Goal: Contribute content: Add original content to the website for others to see

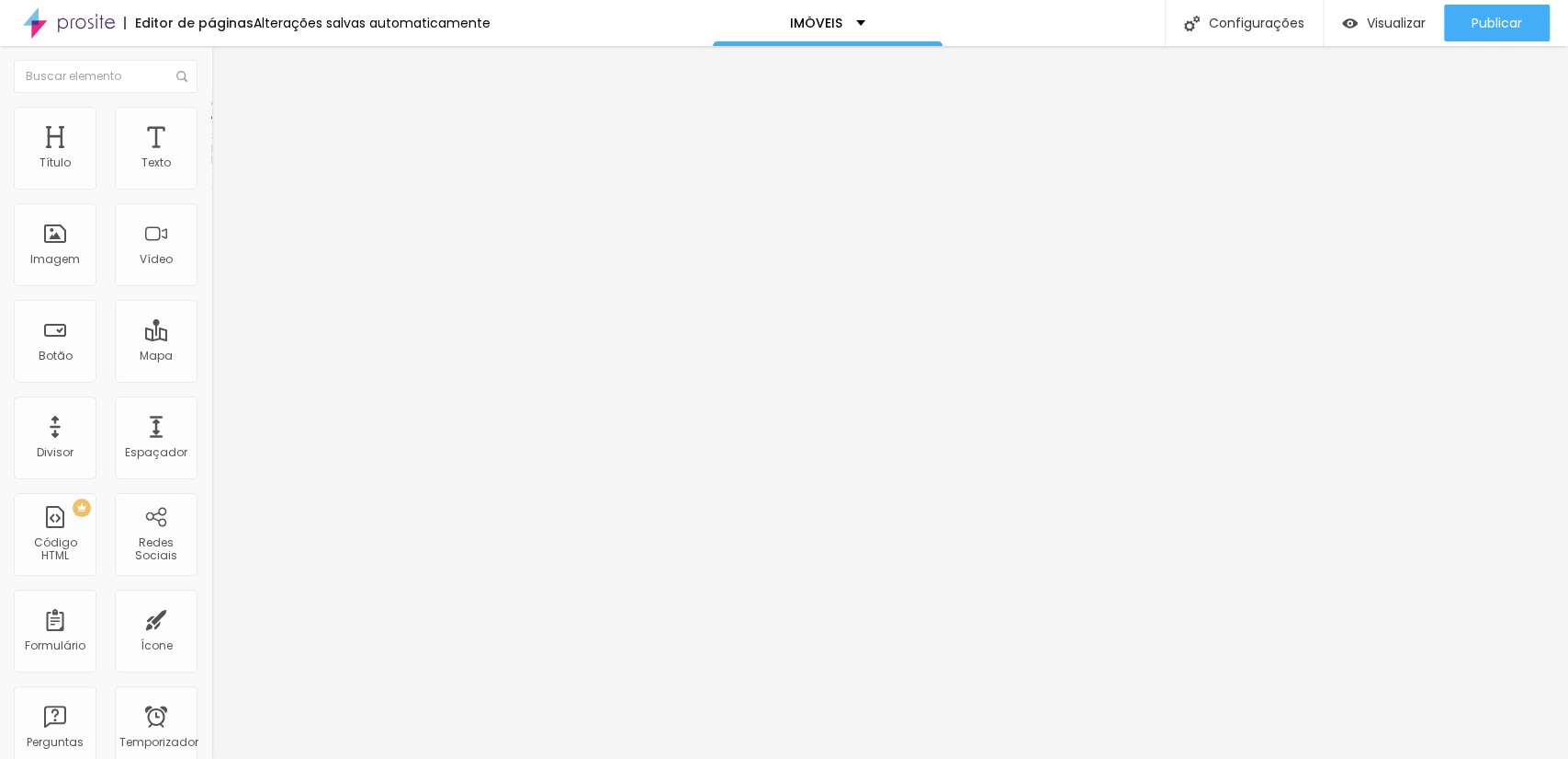
click at [211, 167] on font "Encaixotado" at bounding box center [247, 160] width 72 height 16
click at [211, 194] on div "Completo" at bounding box center [316, 188] width 211 height 11
click at [211, 178] on span "Encaixotado" at bounding box center [247, 171] width 72 height 16
click at [228, 126] on font "Estilo" at bounding box center [242, 119] width 29 height 16
click at [312, 154] on img at bounding box center [317, 148] width 11 height 11
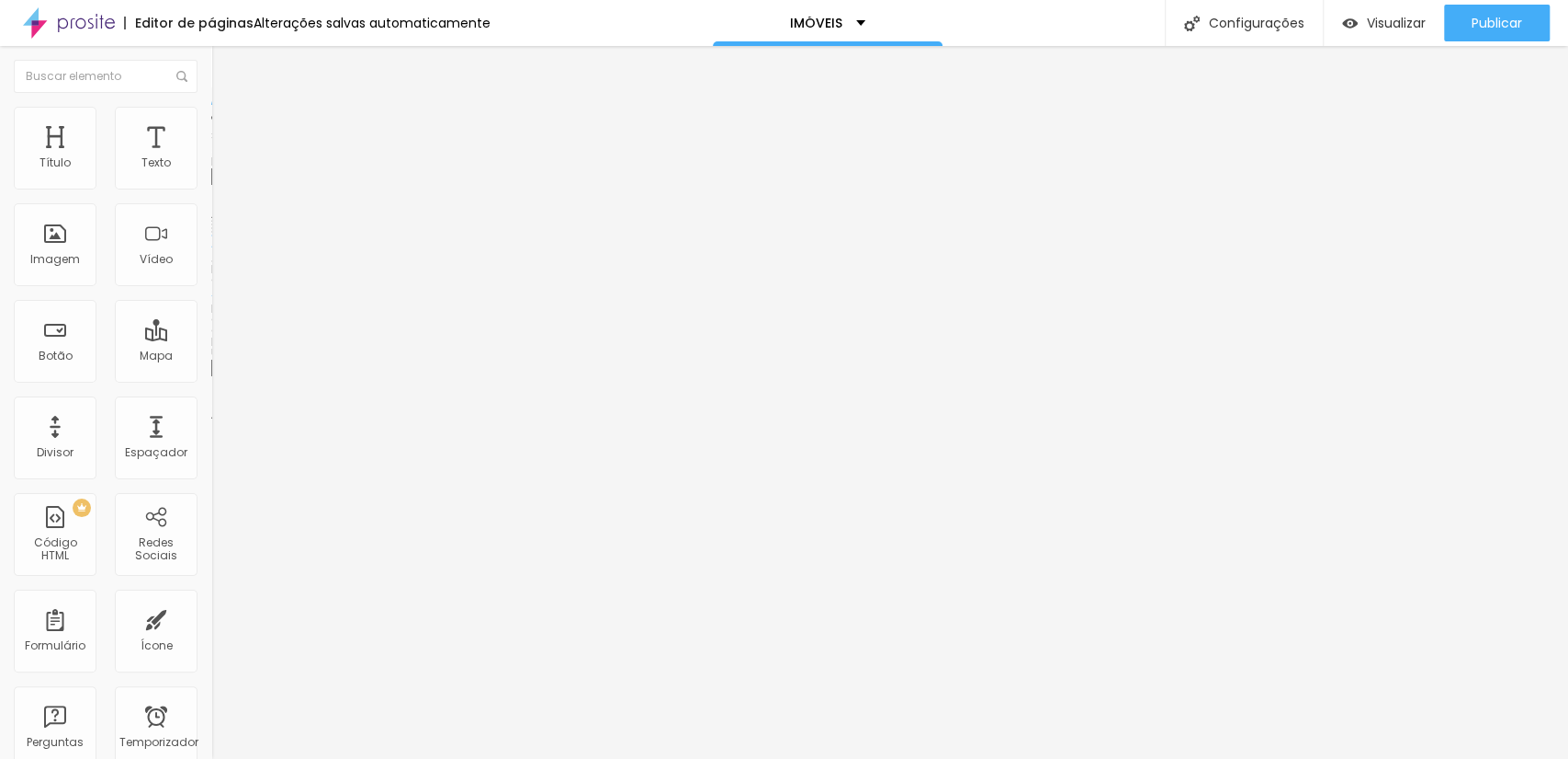
click at [211, 156] on div "Trocar imagem" at bounding box center [316, 149] width 211 height 13
click at [211, 158] on span "Trocar imagem" at bounding box center [261, 151] width 100 height 16
click at [223, 158] on font "Adicionar imagem" at bounding box center [277, 151] width 108 height 16
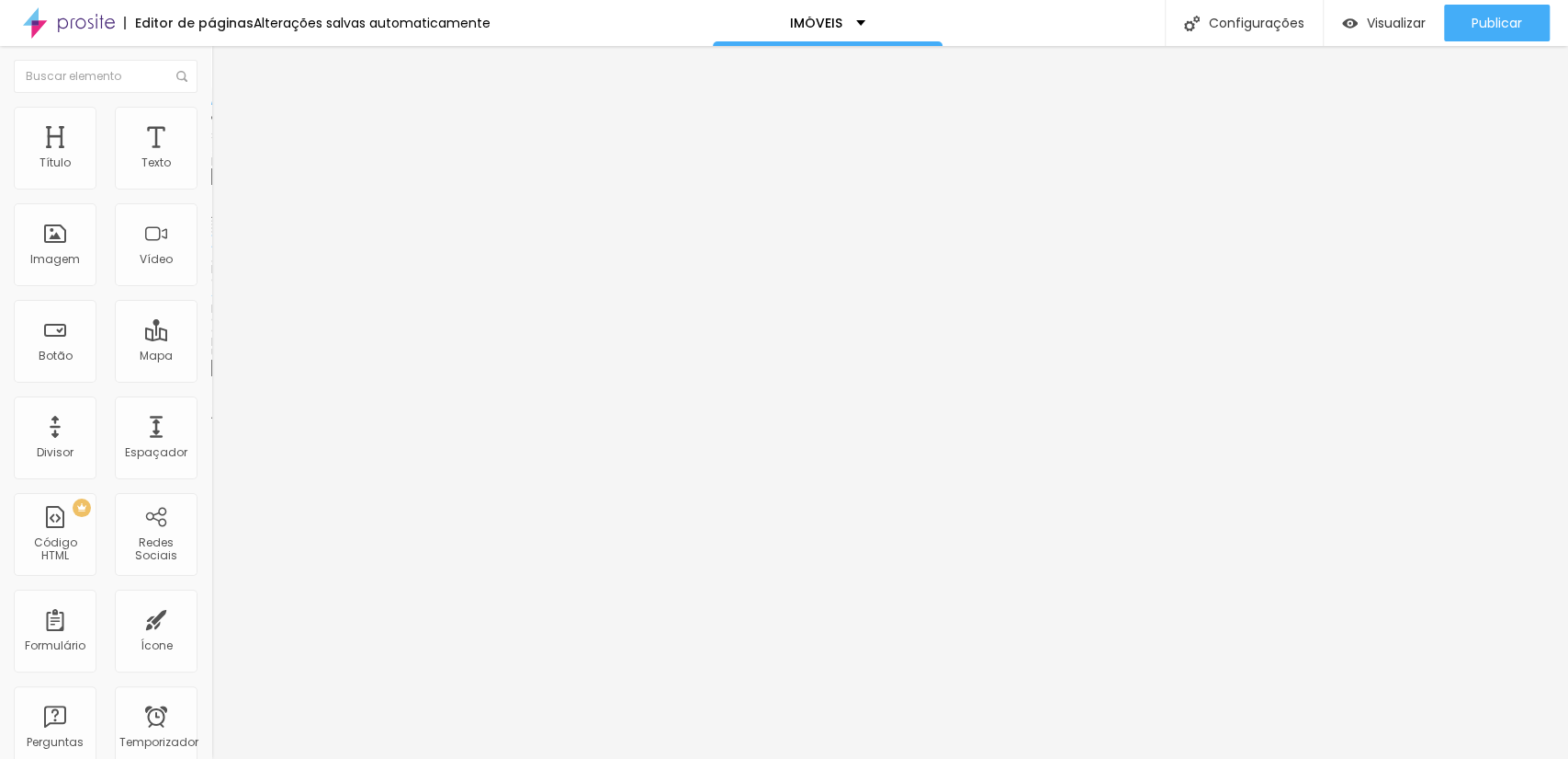
click at [1483, 10] on div "Publicar" at bounding box center [1497, 23] width 51 height 37
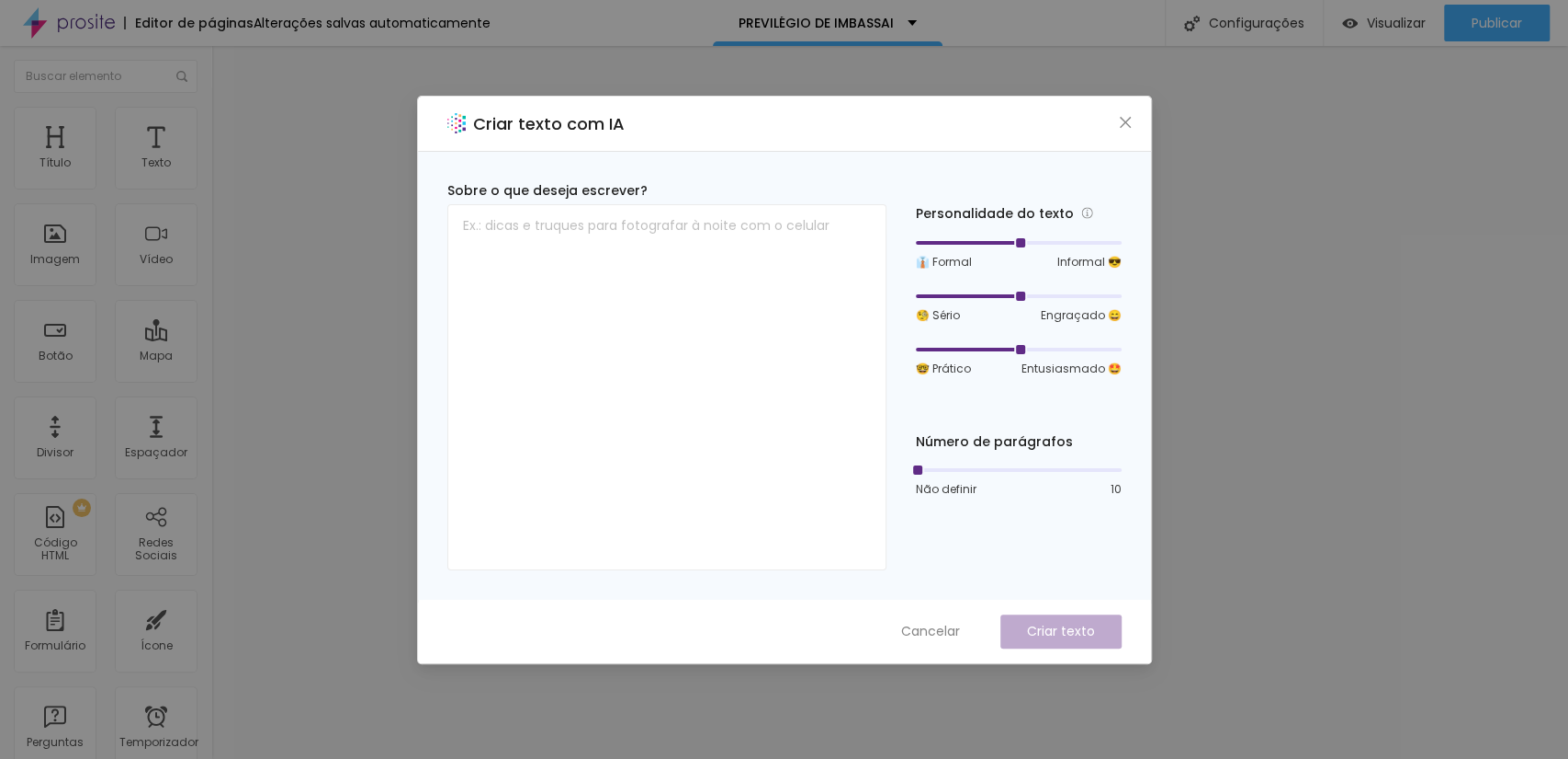
click at [1136, 120] on div "Criar texto com IA" at bounding box center [784, 124] width 734 height 55
click at [1131, 117] on icon "fechar" at bounding box center [1125, 122] width 15 height 15
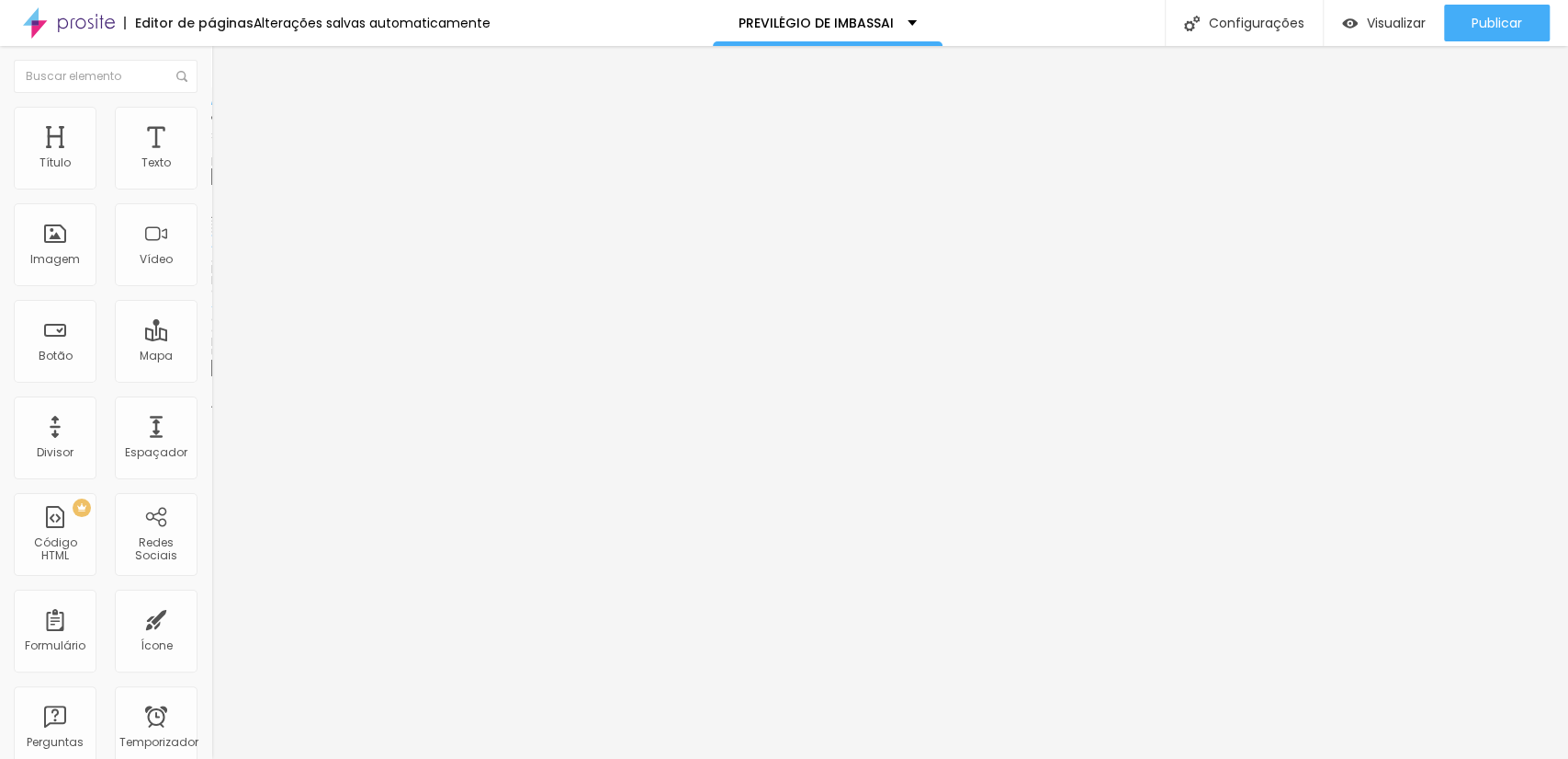
click at [211, 156] on div "Trocar imagem" at bounding box center [316, 149] width 211 height 13
click at [223, 158] on font "Trocar imagem" at bounding box center [267, 151] width 89 height 16
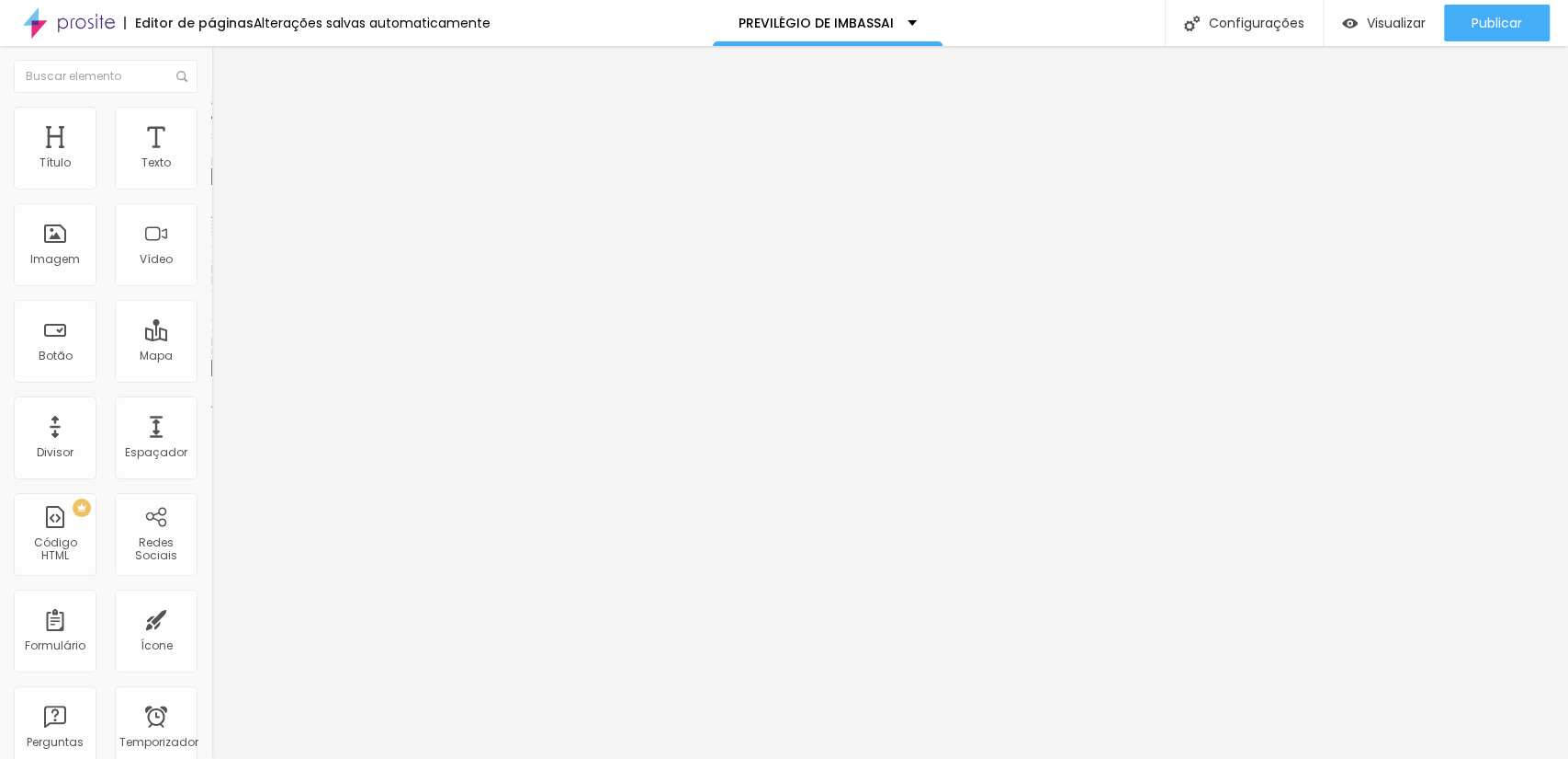
click at [211, 158] on span "Trocar imagem" at bounding box center [261, 151] width 100 height 16
click at [83, 254] on div "Imagem" at bounding box center [55, 244] width 83 height 83
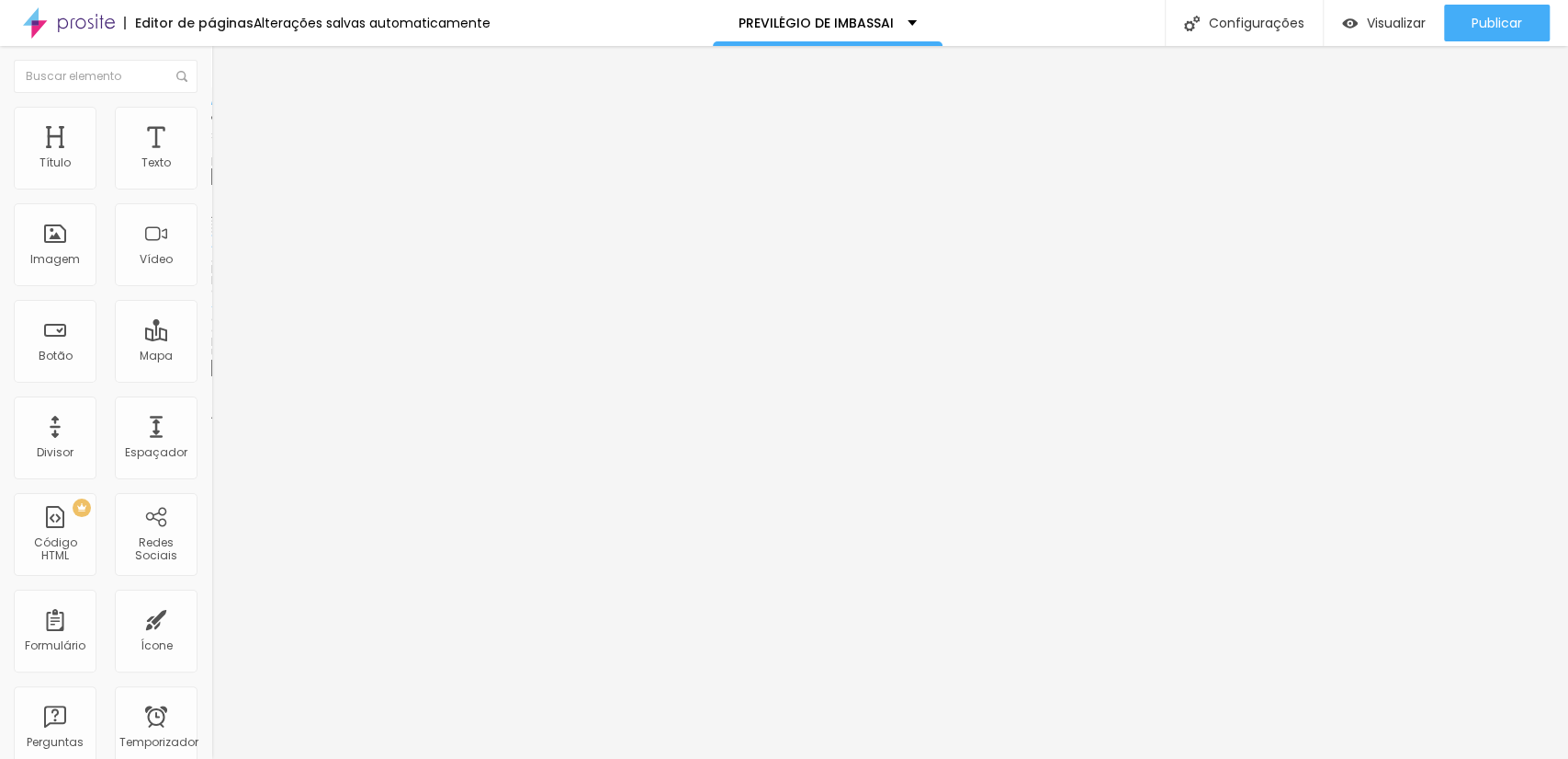
click at [223, 158] on font "Trocar imagem" at bounding box center [267, 151] width 89 height 16
click at [1408, 18] on font "Visualizar" at bounding box center [1396, 23] width 59 height 18
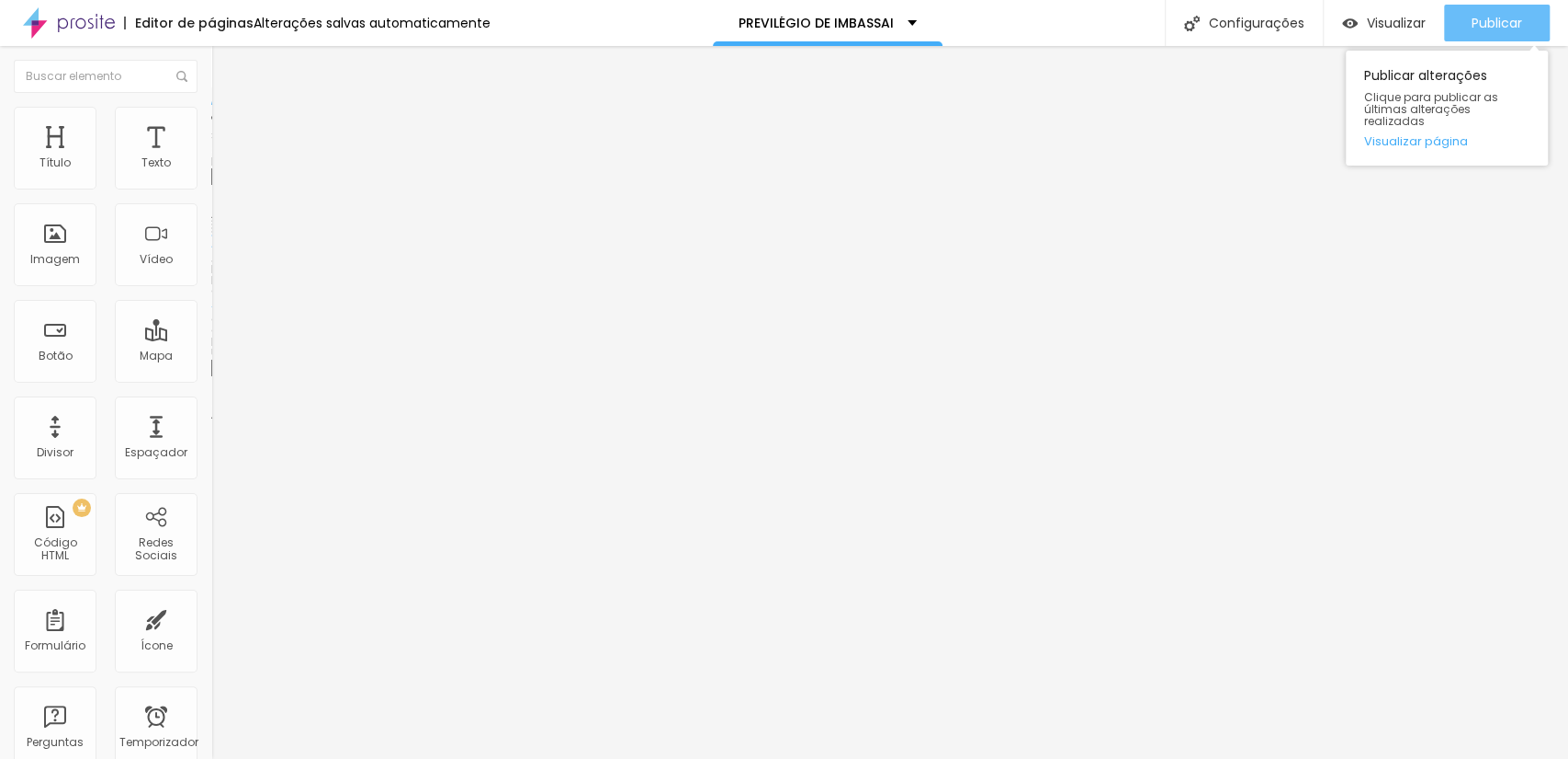
click at [1475, 25] on font "Publicar" at bounding box center [1497, 23] width 51 height 18
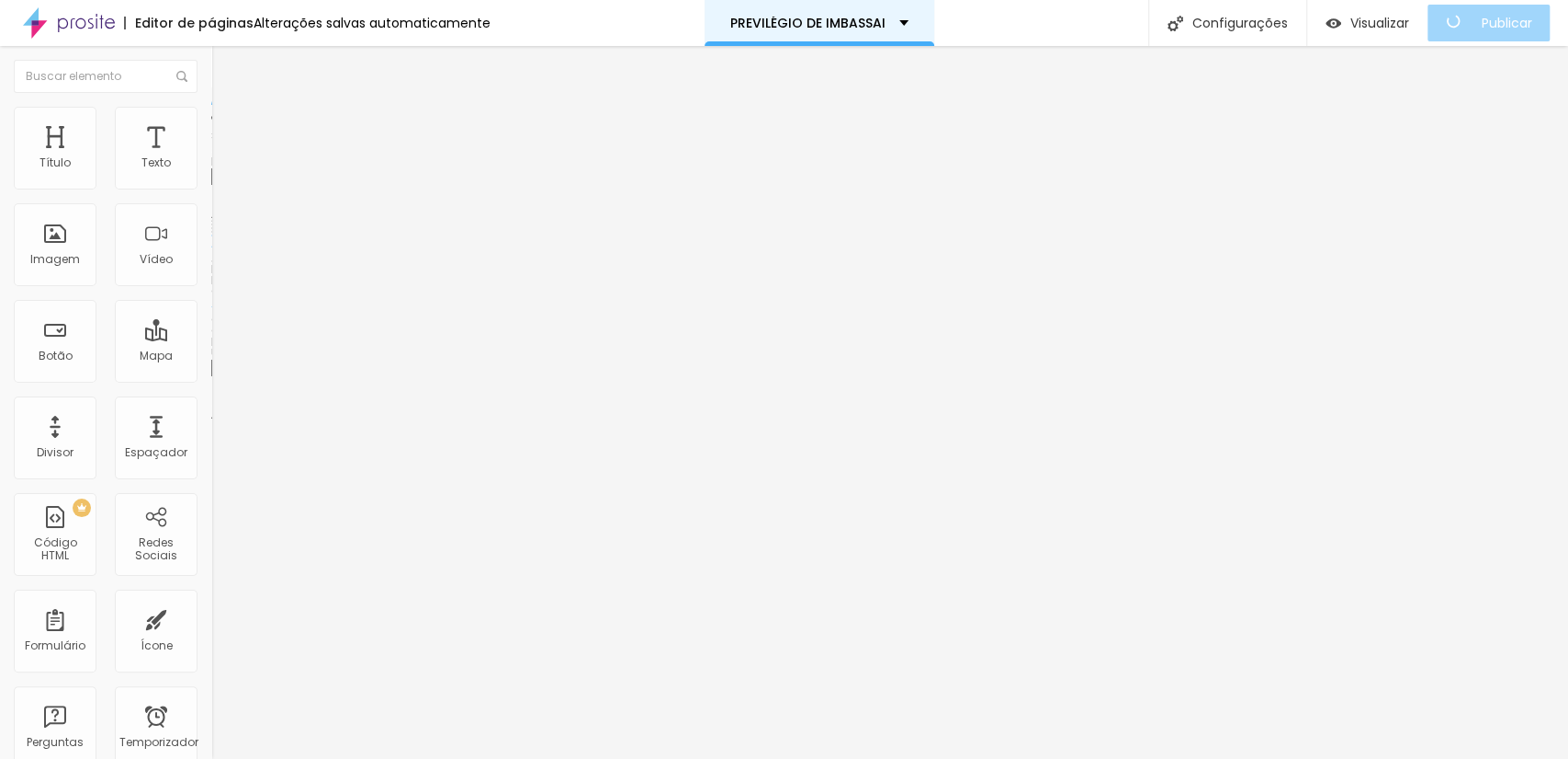
click at [768, 29] on font "PREVILÉGIO DE IMBASSAI" at bounding box center [807, 23] width 155 height 18
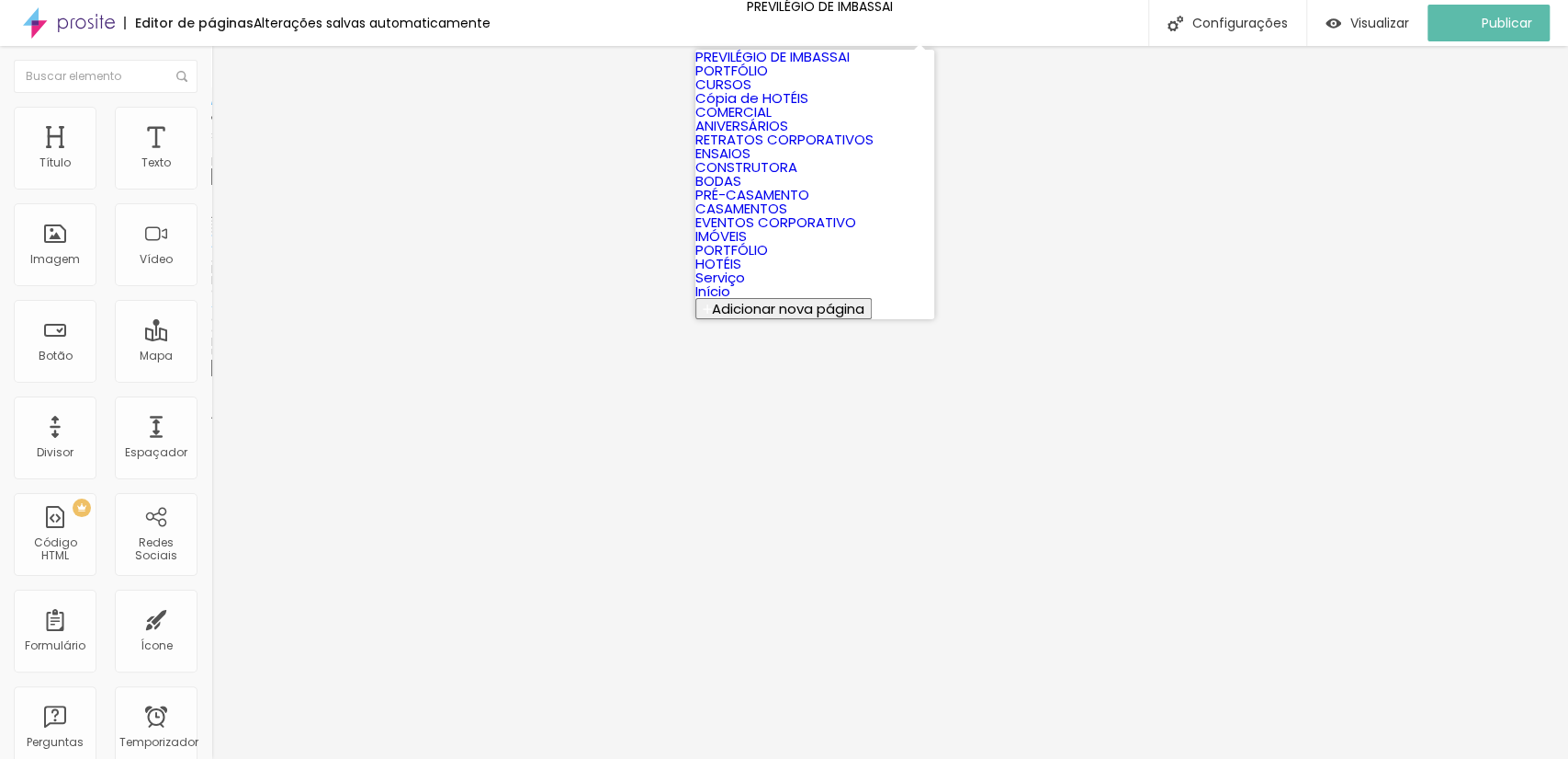
click at [769, 80] on font "PORTFÓLIO" at bounding box center [732, 70] width 73 height 19
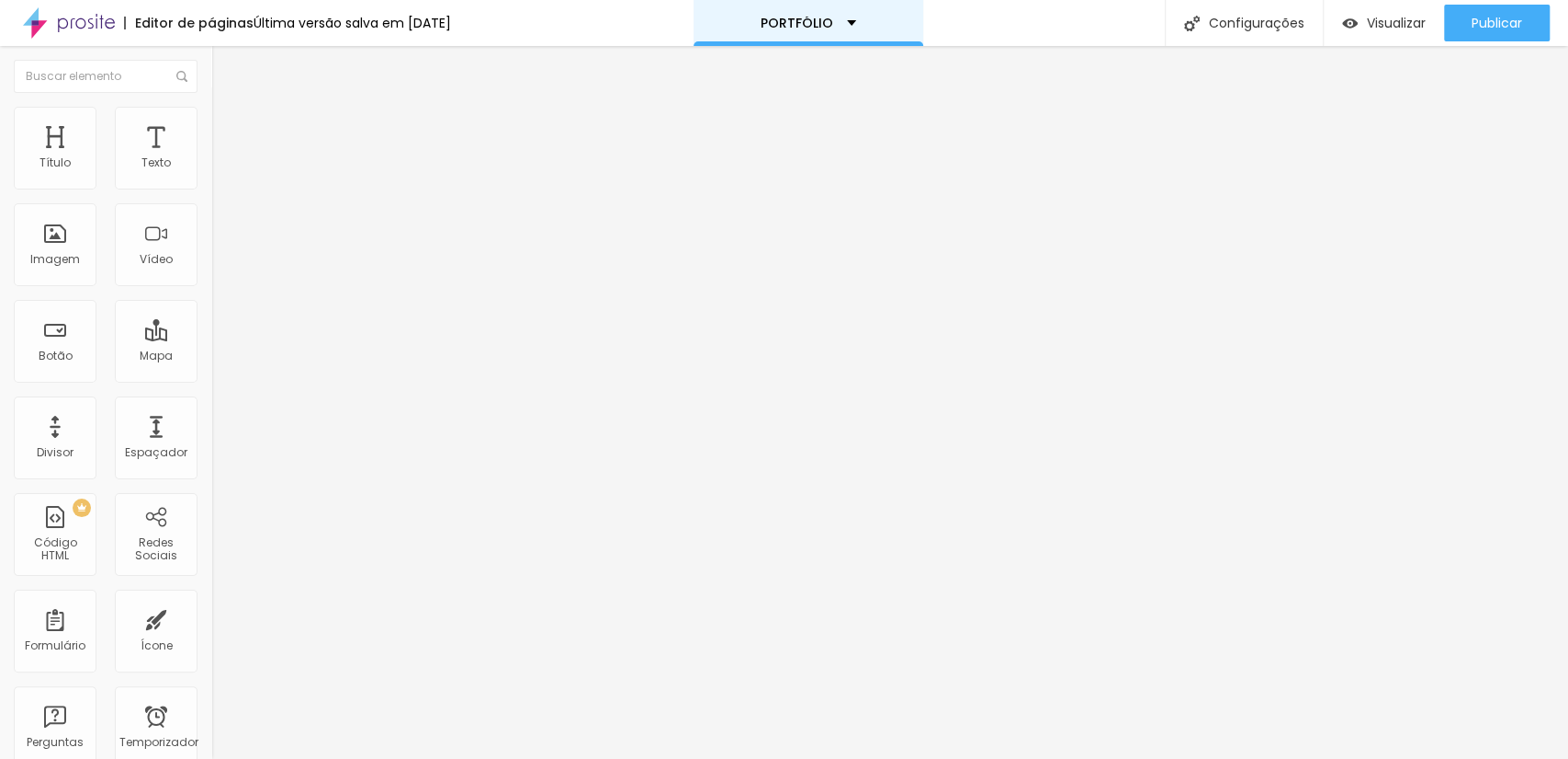
click at [760, 28] on div "PORTFÓLIO" at bounding box center [808, 23] width 230 height 46
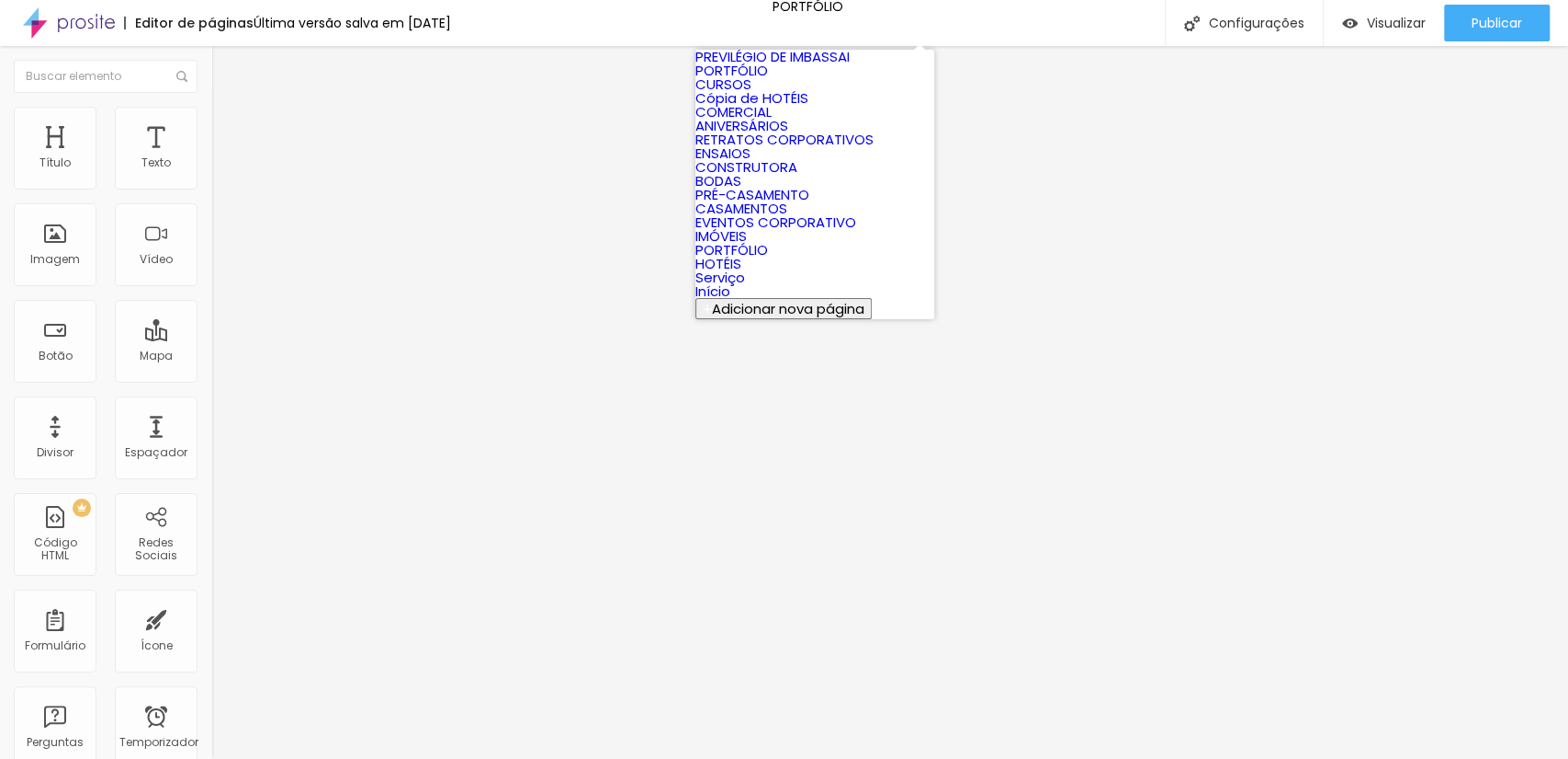
scroll to position [401, 0]
click at [769, 240] on link "PORTFÓLIO" at bounding box center [732, 249] width 73 height 19
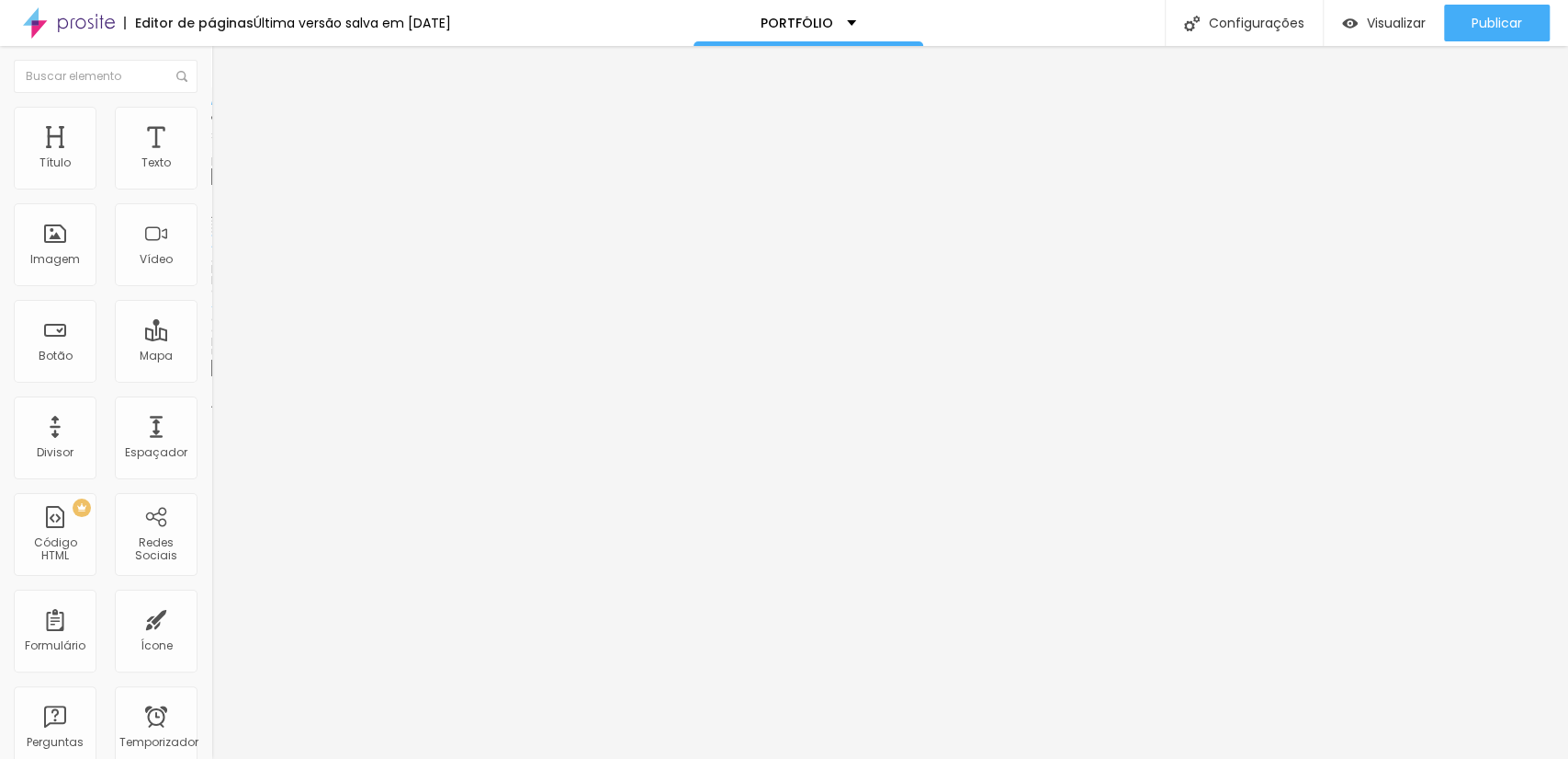
click at [211, 377] on input "#www.scorpionframe.com.br/imoveis-2" at bounding box center [321, 368] width 221 height 18
drag, startPoint x: 179, startPoint y: 496, endPoint x: 0, endPoint y: 508, distance: 179.4
click at [211, 409] on div "Trocar imagem Descrição da imagem (Alt) Alinhamento Proporção Padrão 4:3 Cinema…" at bounding box center [316, 276] width 211 height 266
click at [211, 377] on input "#[DOMAIN_NAME][URL]" at bounding box center [321, 368] width 221 height 18
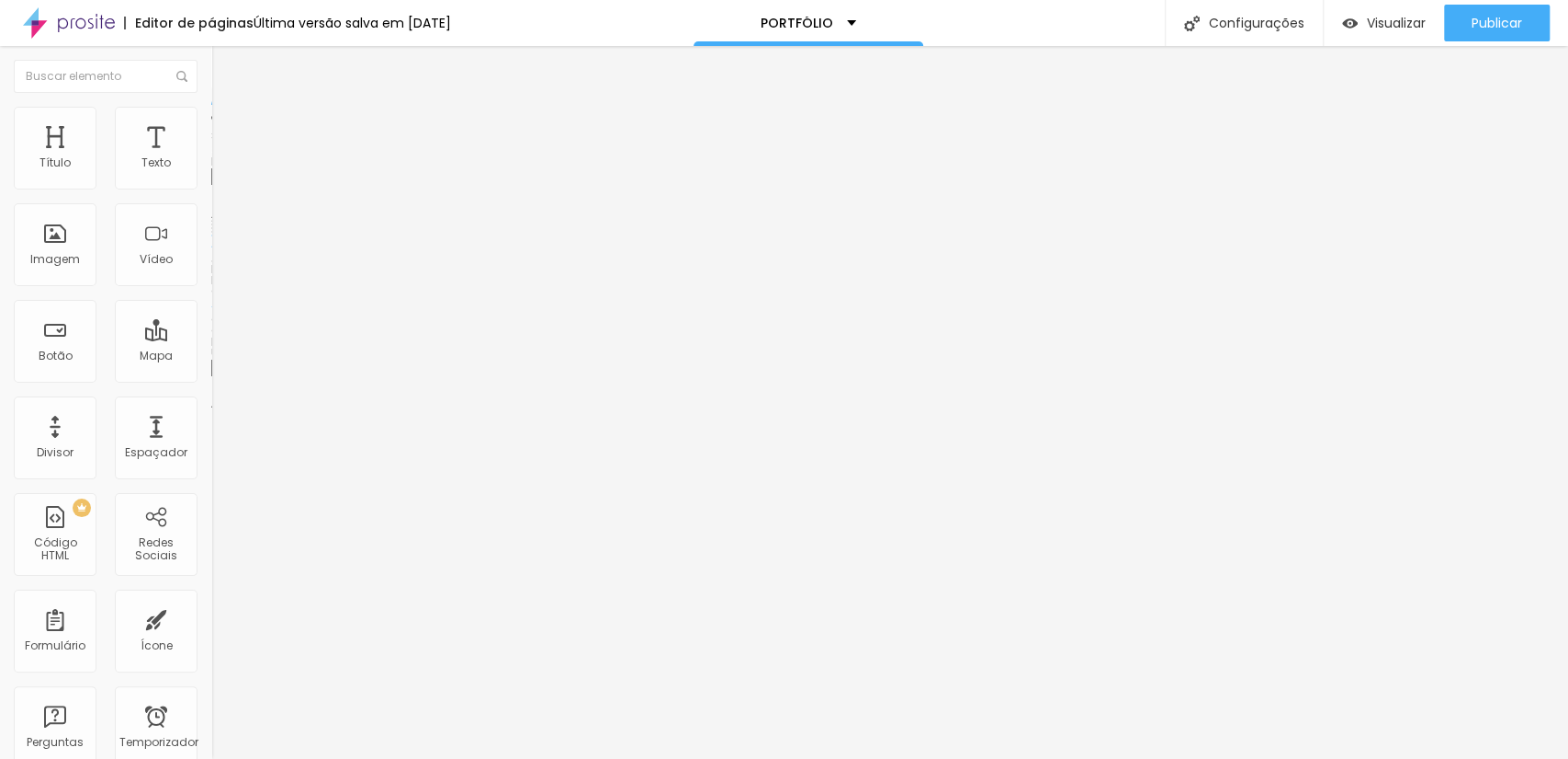
scroll to position [0, 57]
click at [824, 7] on div "PORTFÓLIO" at bounding box center [808, 23] width 230 height 46
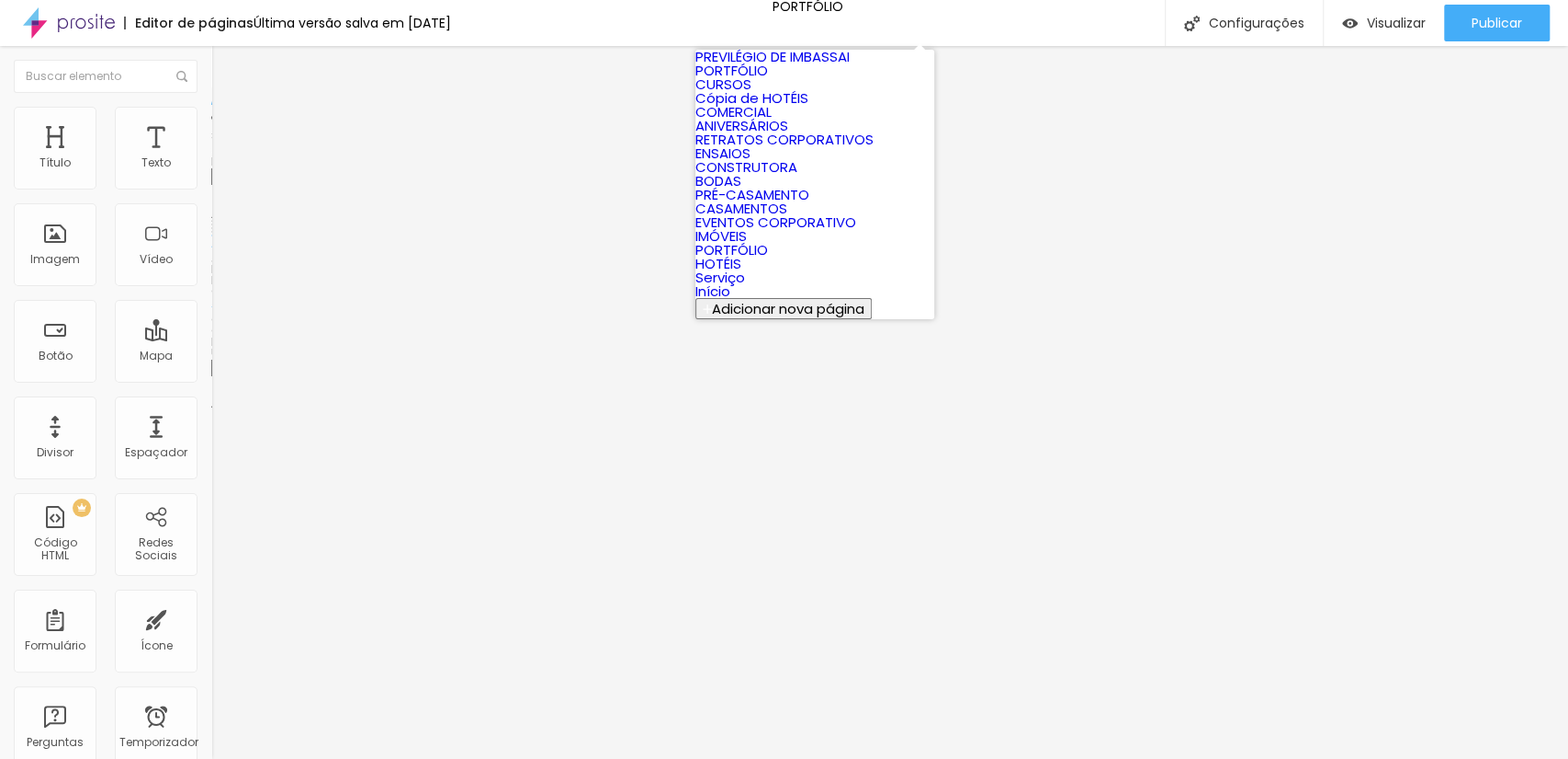
scroll to position [401, 0]
click at [747, 226] on link "IMÓVEIS" at bounding box center [721, 235] width 51 height 19
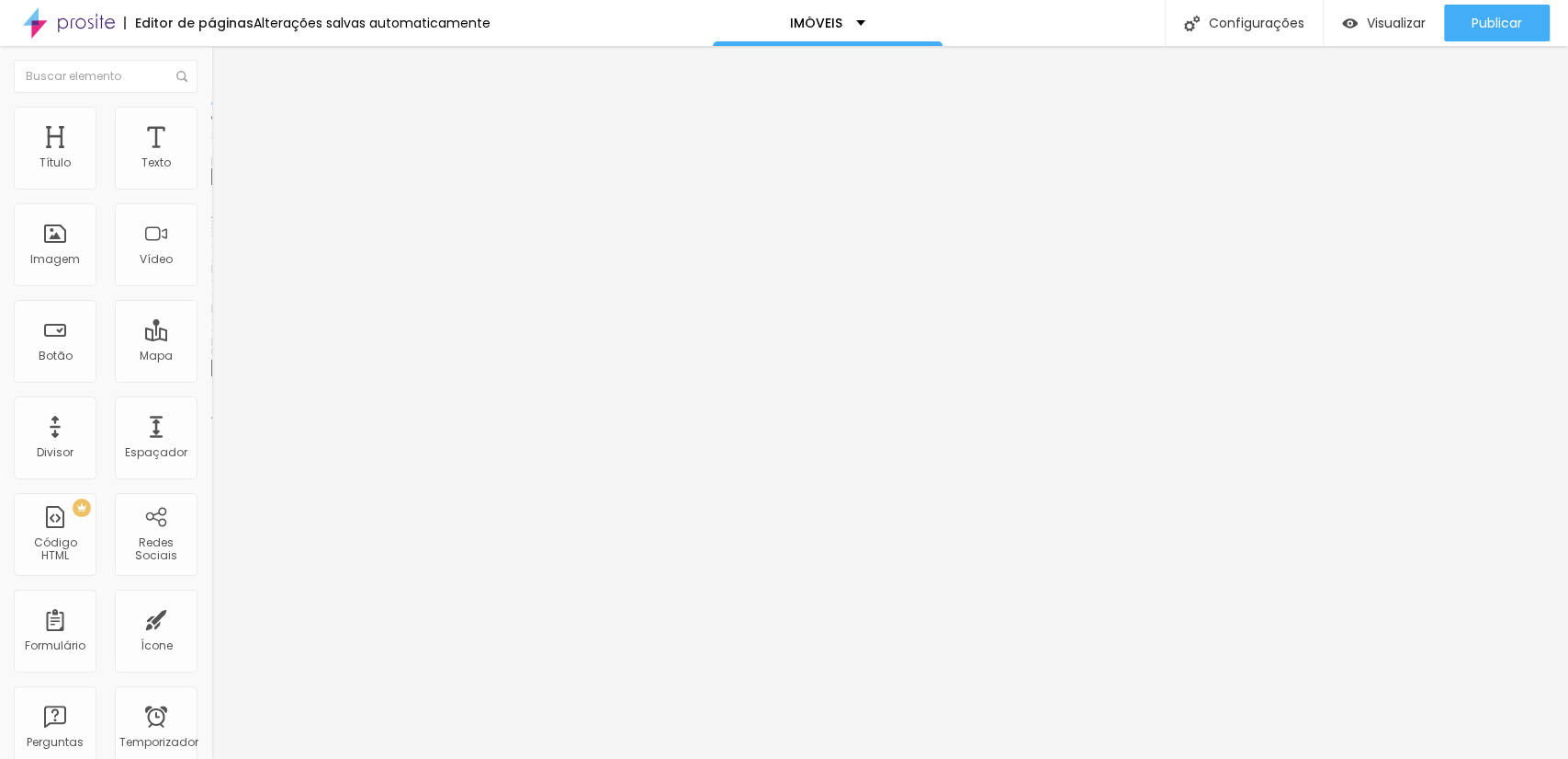
click at [211, 377] on input "https://" at bounding box center [321, 368] width 221 height 18
paste input "https://www.scorpionframe.com.br/imbassai-previlege"
type input "https://https://www.scorpionframe.com.br/imbassai-previlege"
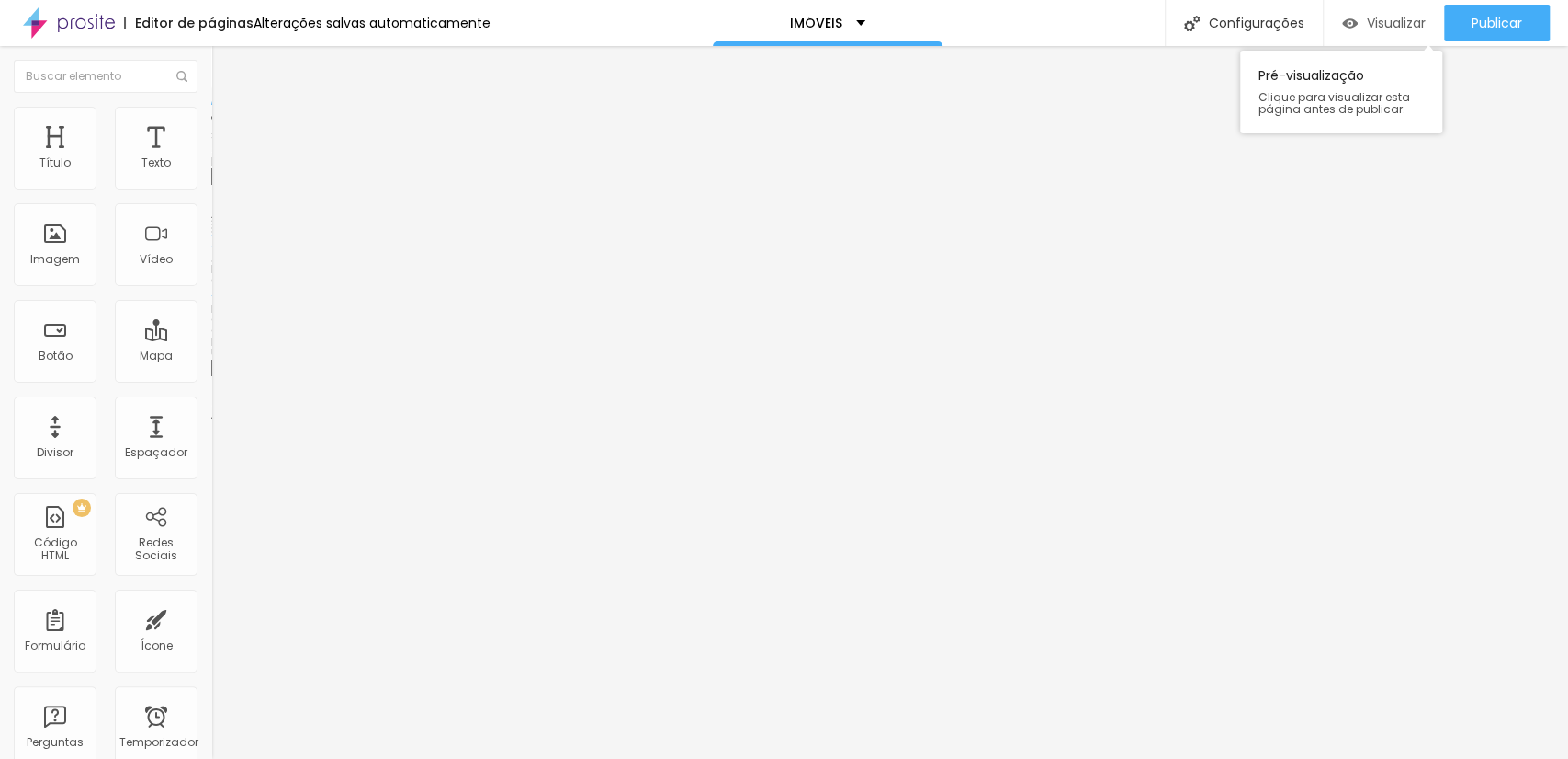
click at [1374, 12] on div "Visualizar" at bounding box center [1384, 23] width 84 height 37
click at [211, 488] on div "Editar nulo Estilo Avançado 21 Tamanho do texto 0 Espaço entre letras 1.4 Altur…" at bounding box center [316, 402] width 211 height 713
click at [211, 158] on span "Trocar imagem" at bounding box center [261, 151] width 100 height 16
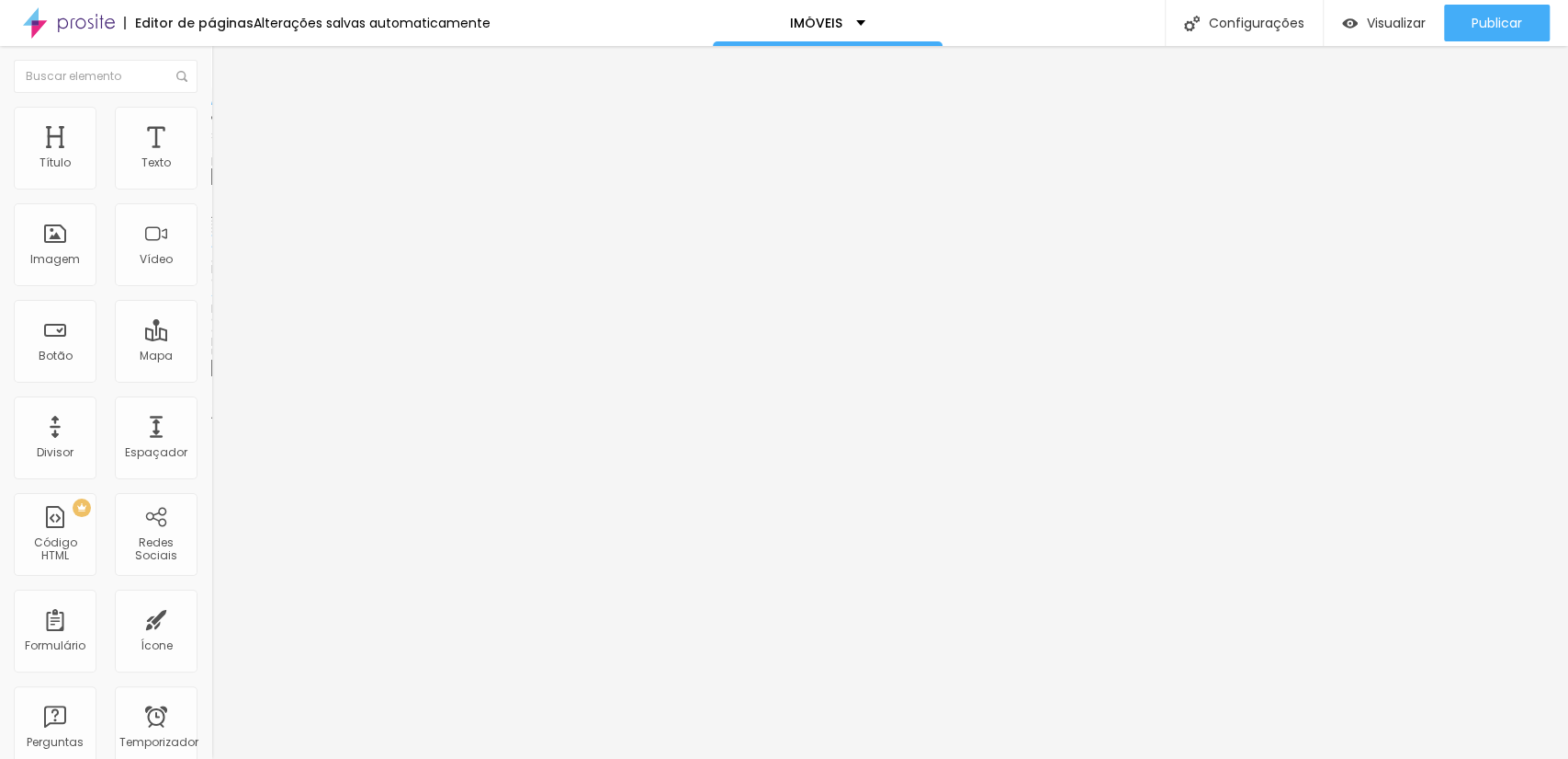
click at [387, 758] on div at bounding box center [784, 770] width 1568 height 0
click at [228, 127] on font "Avançado" at bounding box center [258, 119] width 61 height 16
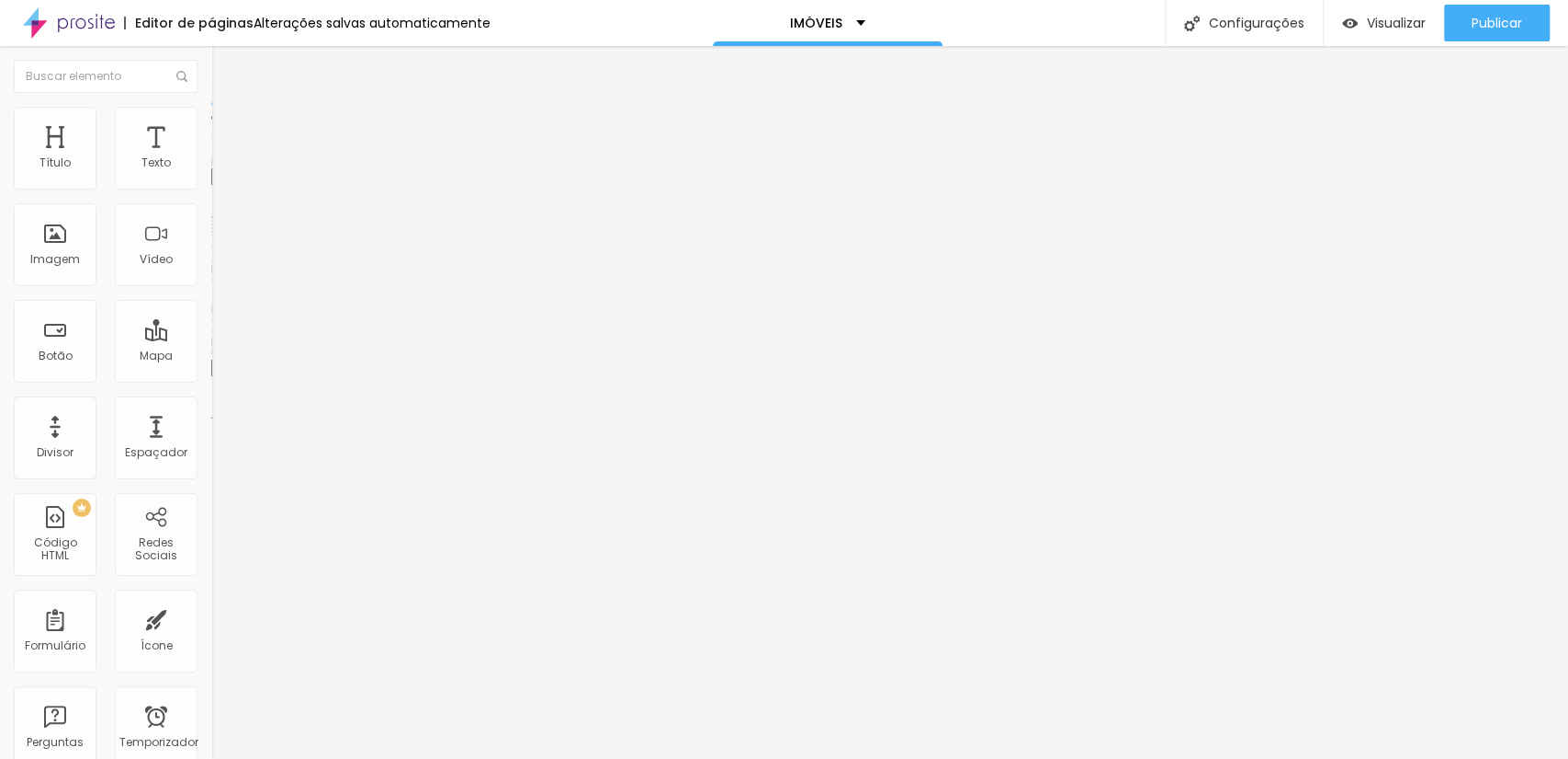
click at [211, 186] on input "text" at bounding box center [321, 176] width 221 height 18
type input "PRAIA DO FORTE/BA"
click at [211, 186] on input "text" at bounding box center [321, 176] width 221 height 18
type input "IMBASSAI/BA"
click at [223, 158] on font "Trocar imagem" at bounding box center [267, 151] width 89 height 16
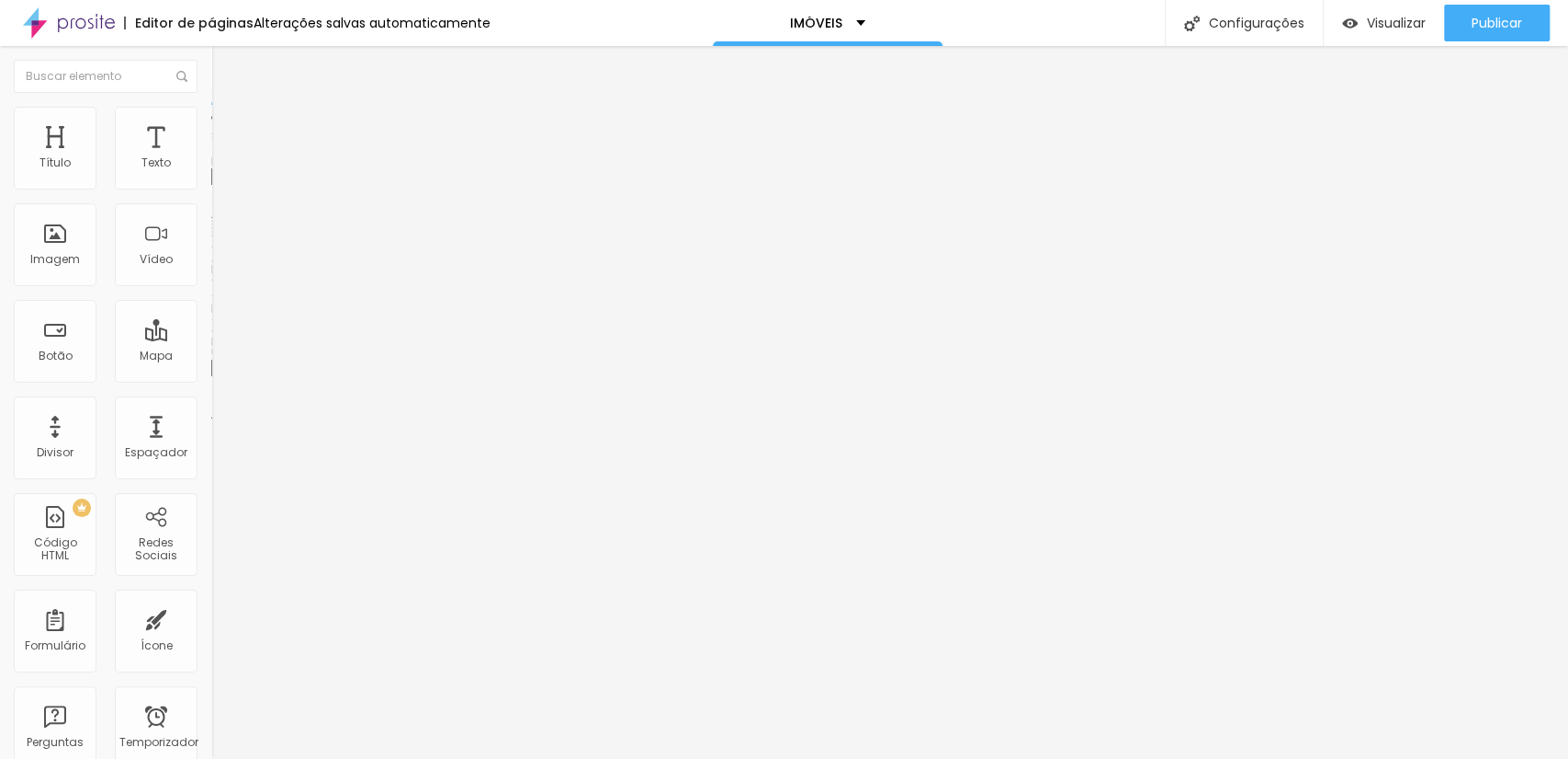
click at [211, 186] on input "text" at bounding box center [321, 176] width 221 height 18
type input "PRAIA DO FORTE/BA"
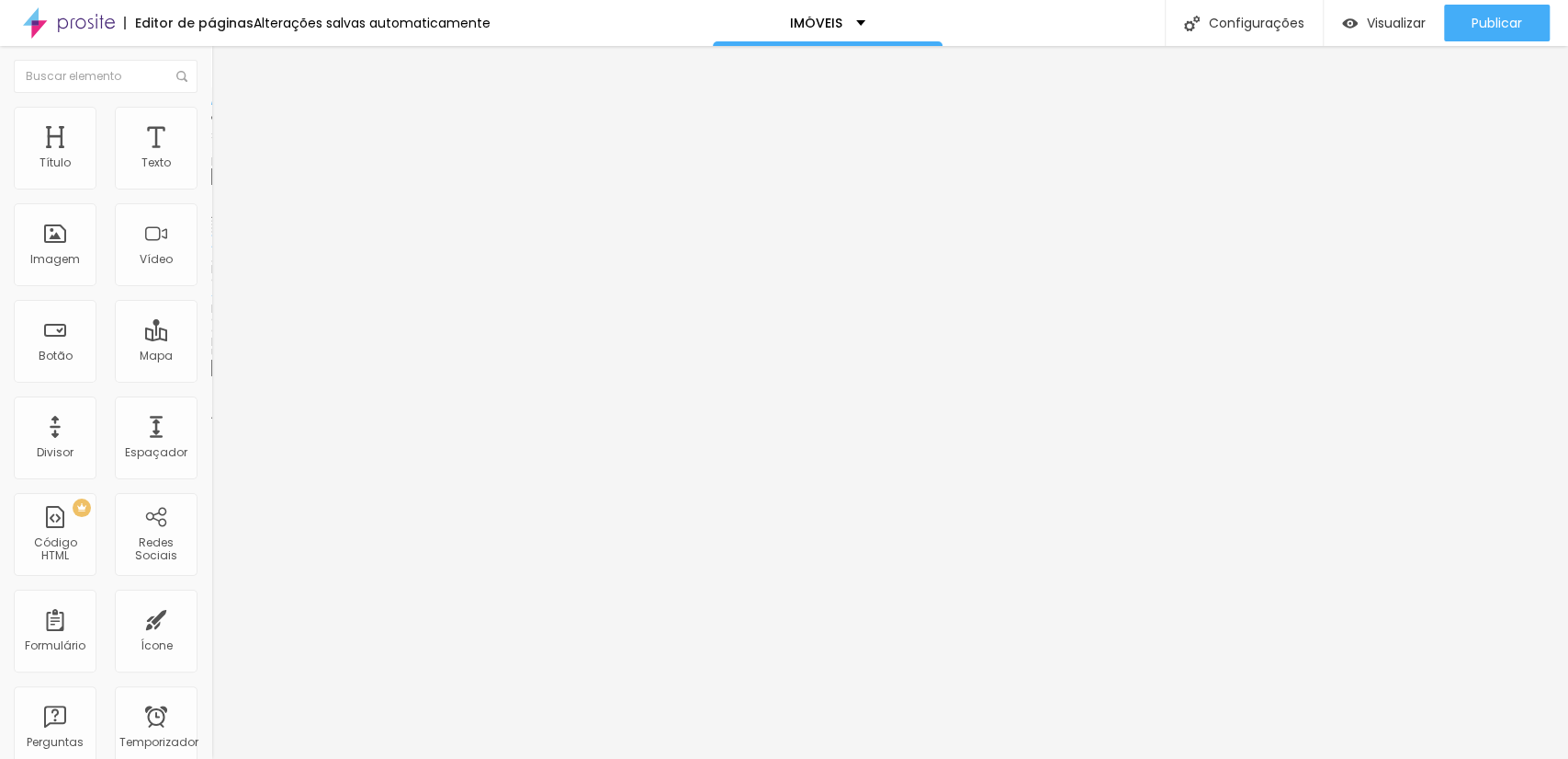
click at [223, 158] on font "Trocar imagem" at bounding box center [267, 151] width 89 height 16
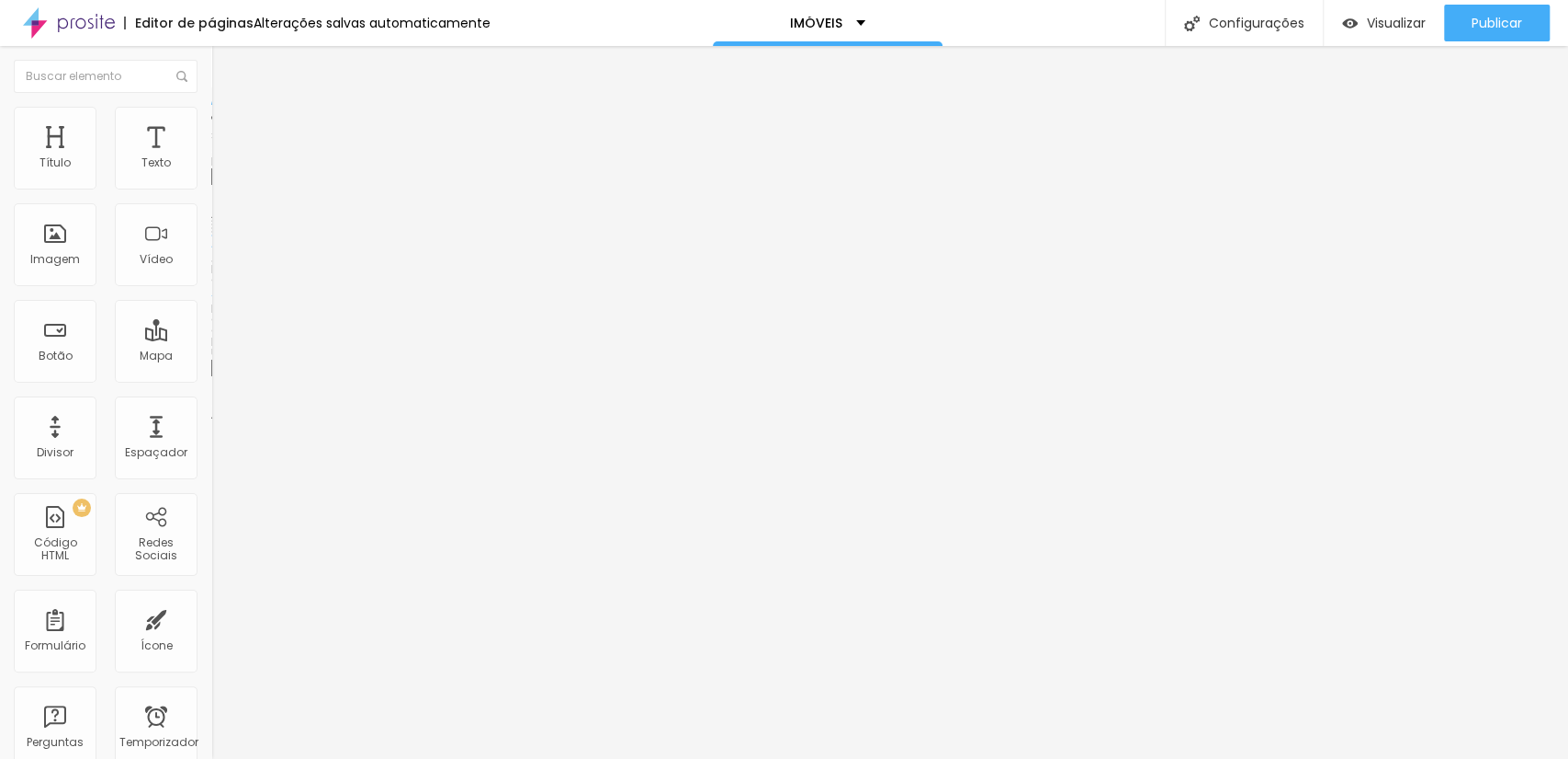
click at [223, 158] on font "Trocar imagem" at bounding box center [267, 151] width 89 height 16
click at [1529, 21] on button "Publicar" at bounding box center [1497, 23] width 106 height 37
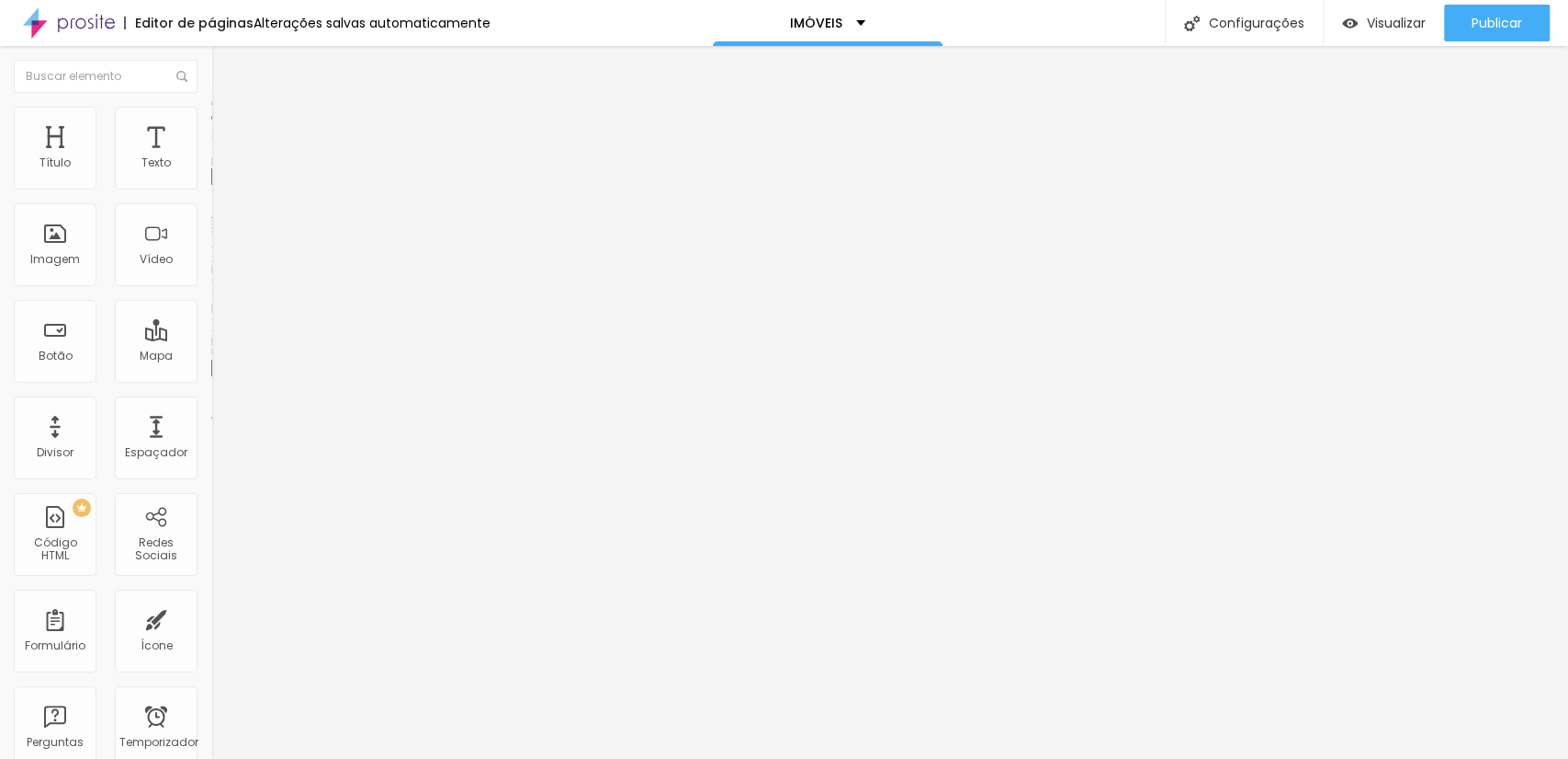
click at [223, 158] on font "Trocar imagem" at bounding box center [267, 151] width 89 height 16
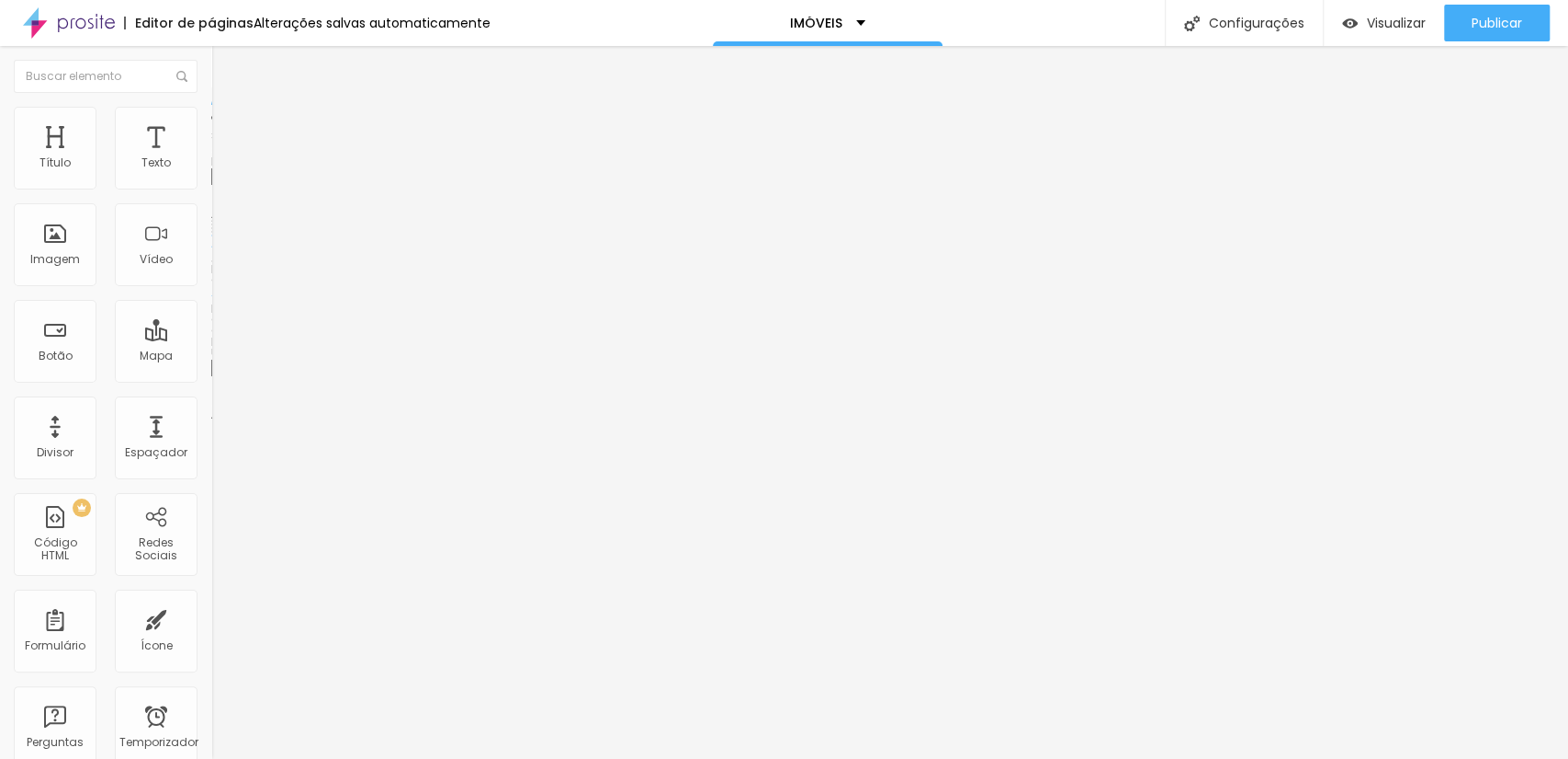
click at [223, 158] on font "Trocar imagem" at bounding box center [267, 151] width 89 height 16
click at [1485, 28] on font "Publicar" at bounding box center [1497, 23] width 51 height 18
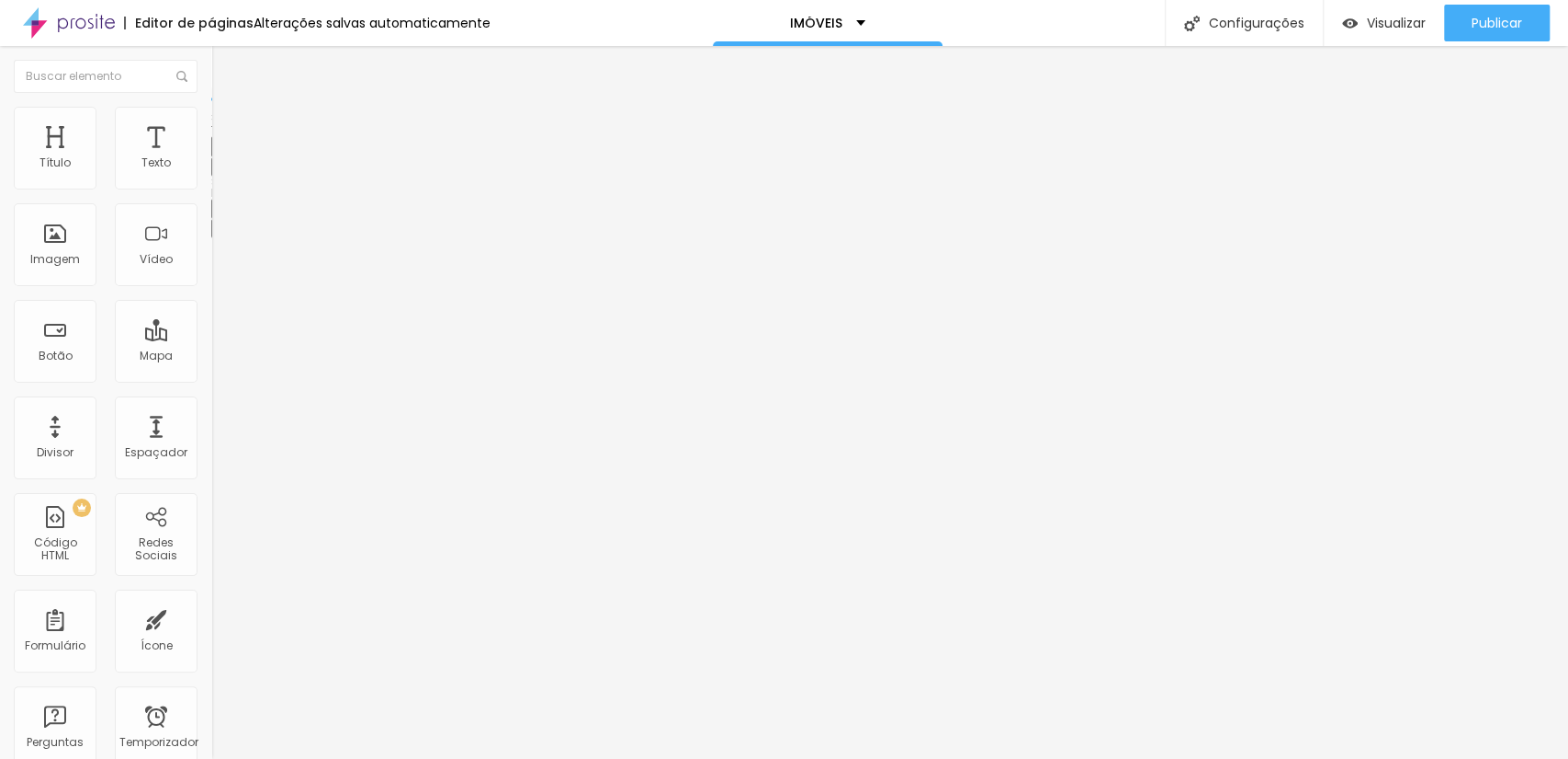
click at [228, 124] on font "Avançado" at bounding box center [258, 119] width 61 height 16
drag, startPoint x: 74, startPoint y: 324, endPoint x: 7, endPoint y: 324, distance: 67.0
click at [211, 324] on div "Trocar imagem Descrição da imagem (Alt) IMBASSAI/BA Alinhamento Proporção Cinem…" at bounding box center [316, 281] width 211 height 277
type input "ITACIMIRIM/BA"
drag, startPoint x: 109, startPoint y: 325, endPoint x: 0, endPoint y: 325, distance: 109.0
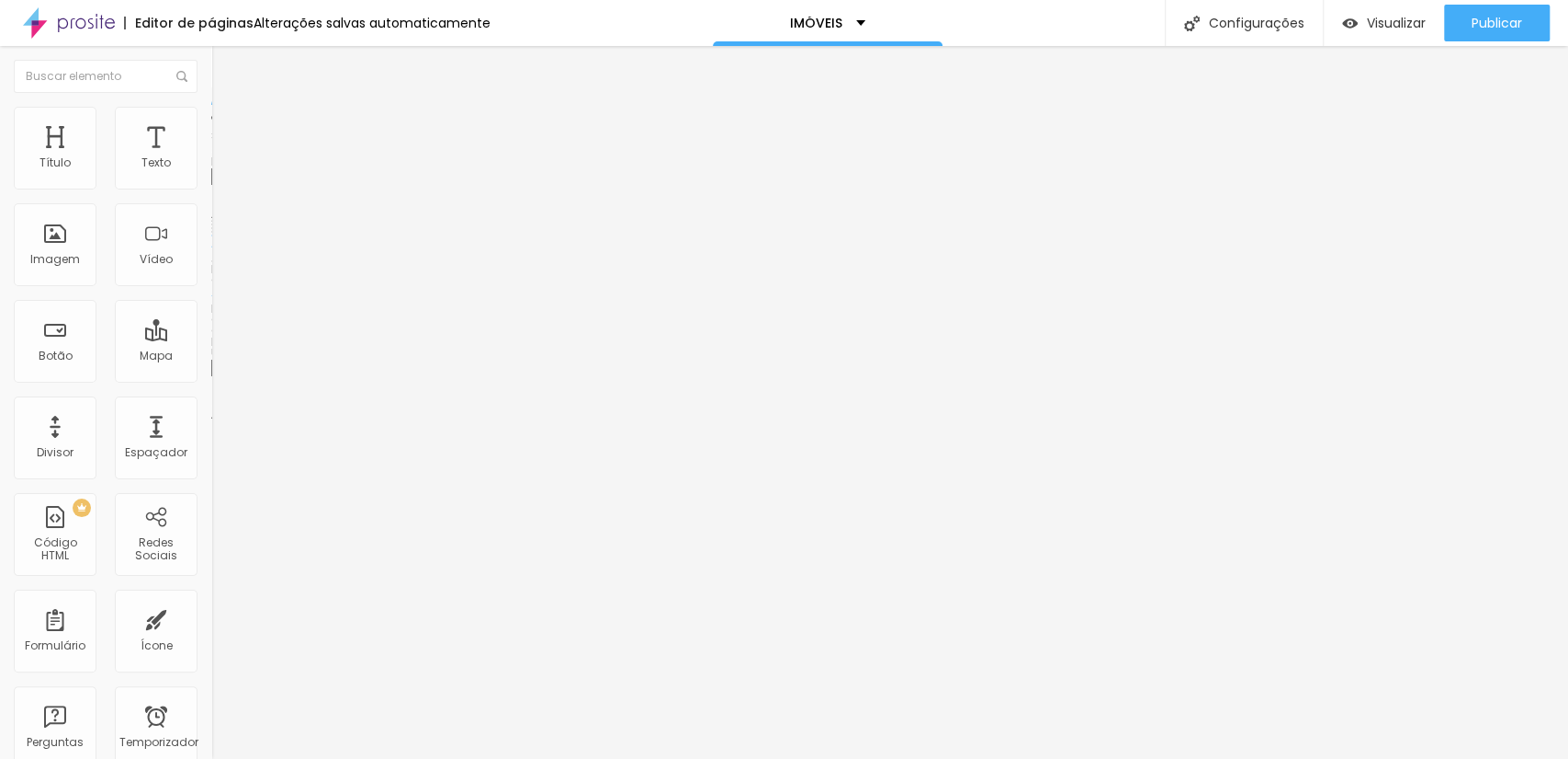
click at [211, 325] on div "Trocar imagem Descrição da imagem (Alt) PRAIA DO FORTE/BA Alinhamento Proporção…" at bounding box center [316, 281] width 211 height 277
type input "COSTA DO SAUIPE/BA"
click at [1380, 22] on font "Visualizar" at bounding box center [1396, 23] width 59 height 18
click at [1506, 18] on font "Publicar" at bounding box center [1497, 23] width 51 height 18
click at [1365, 24] on font "Visualizar" at bounding box center [1380, 23] width 59 height 18
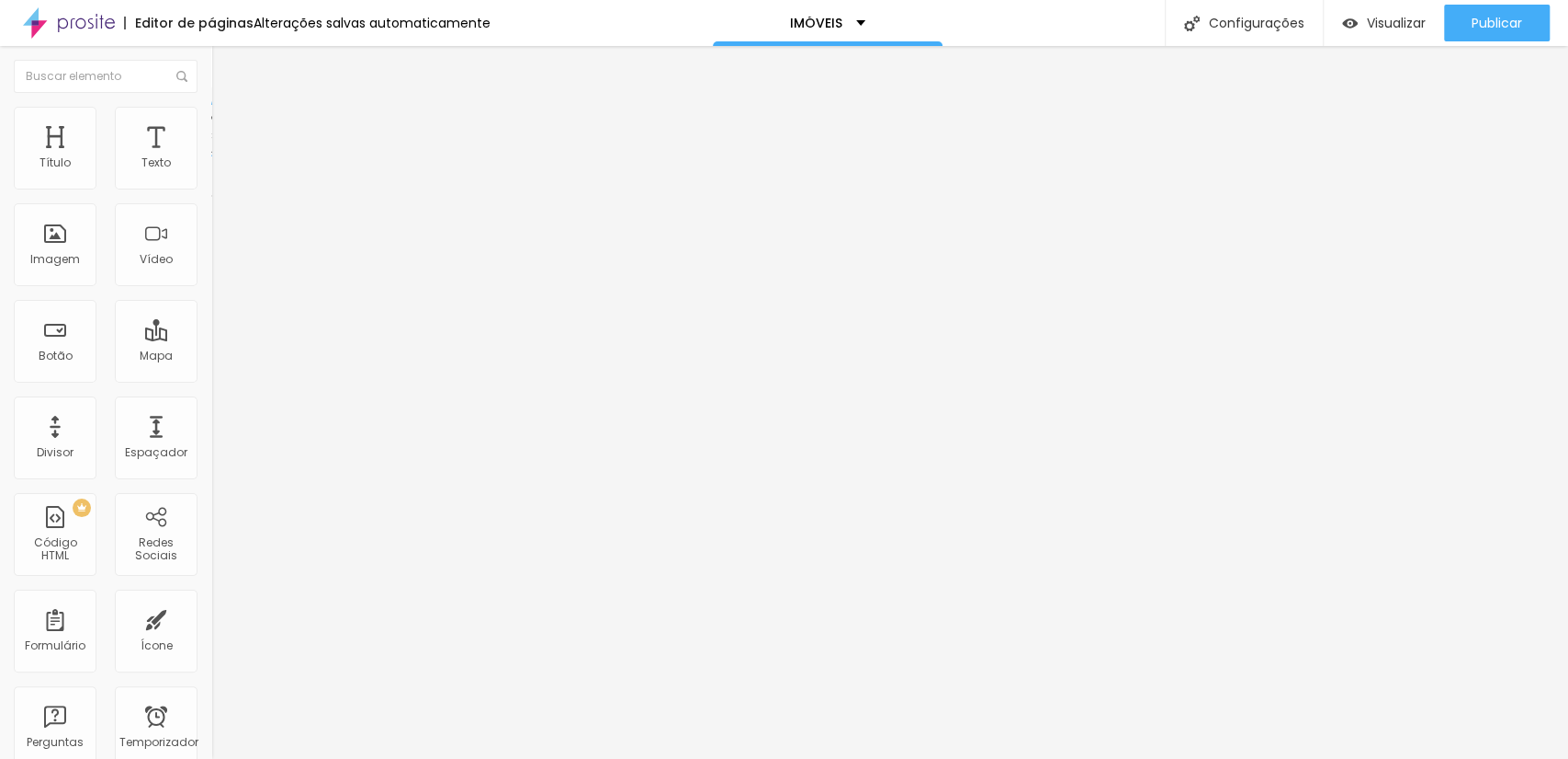
click at [211, 125] on li "Estilo" at bounding box center [316, 116] width 211 height 18
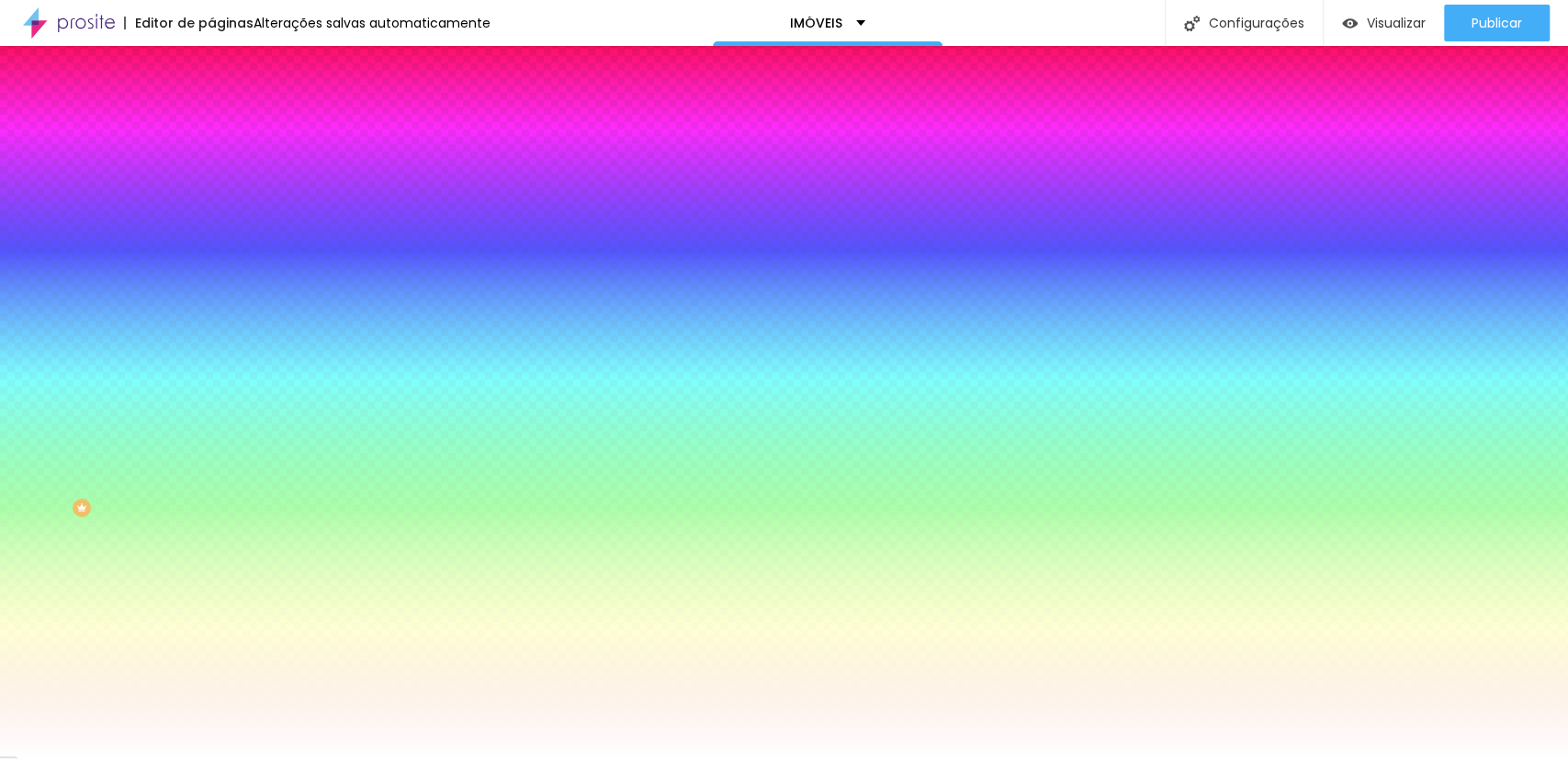
click at [211, 125] on li "Avançado" at bounding box center [316, 134] width 211 height 18
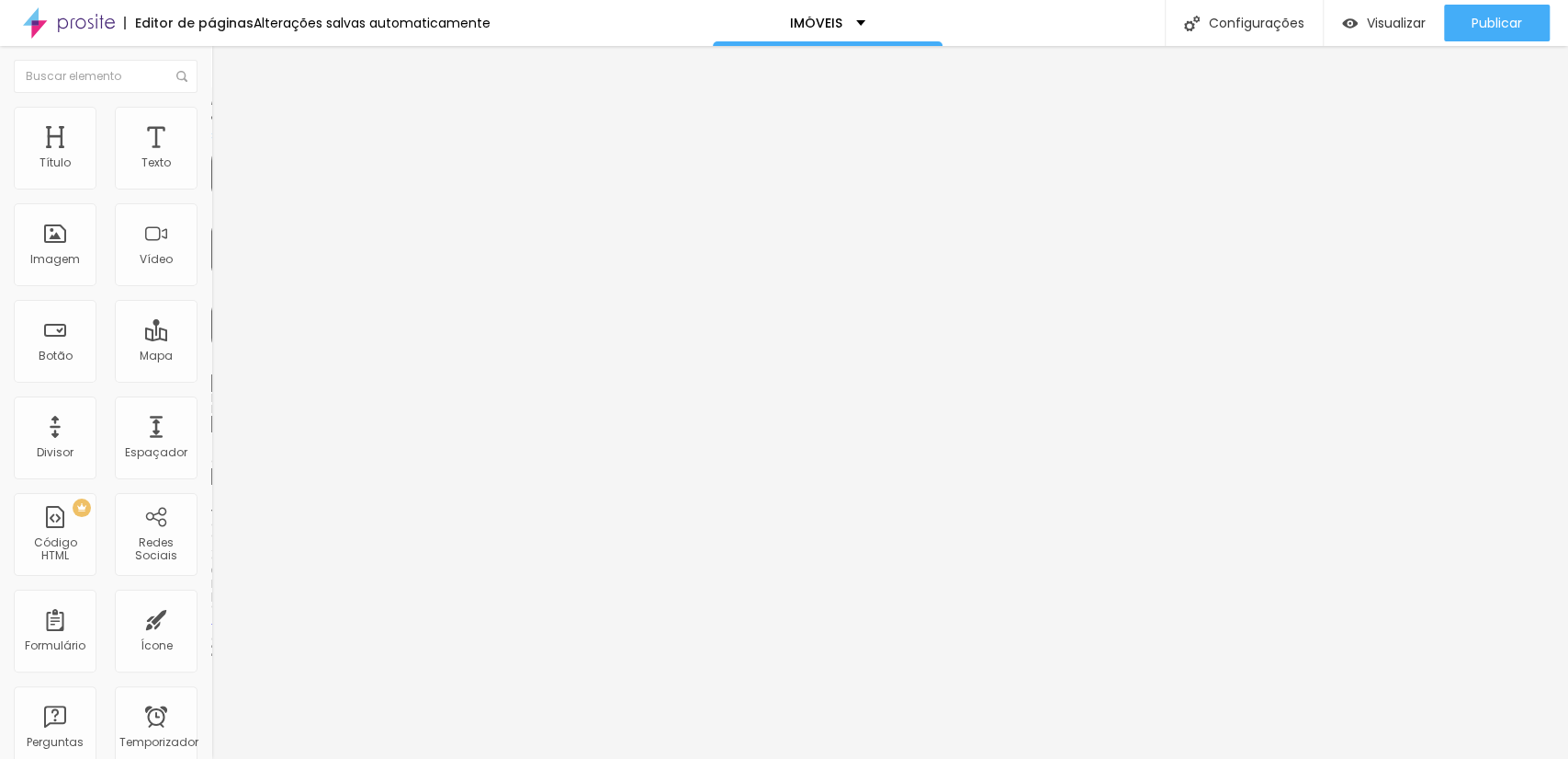
click at [228, 125] on font "Estilo" at bounding box center [242, 119] width 29 height 16
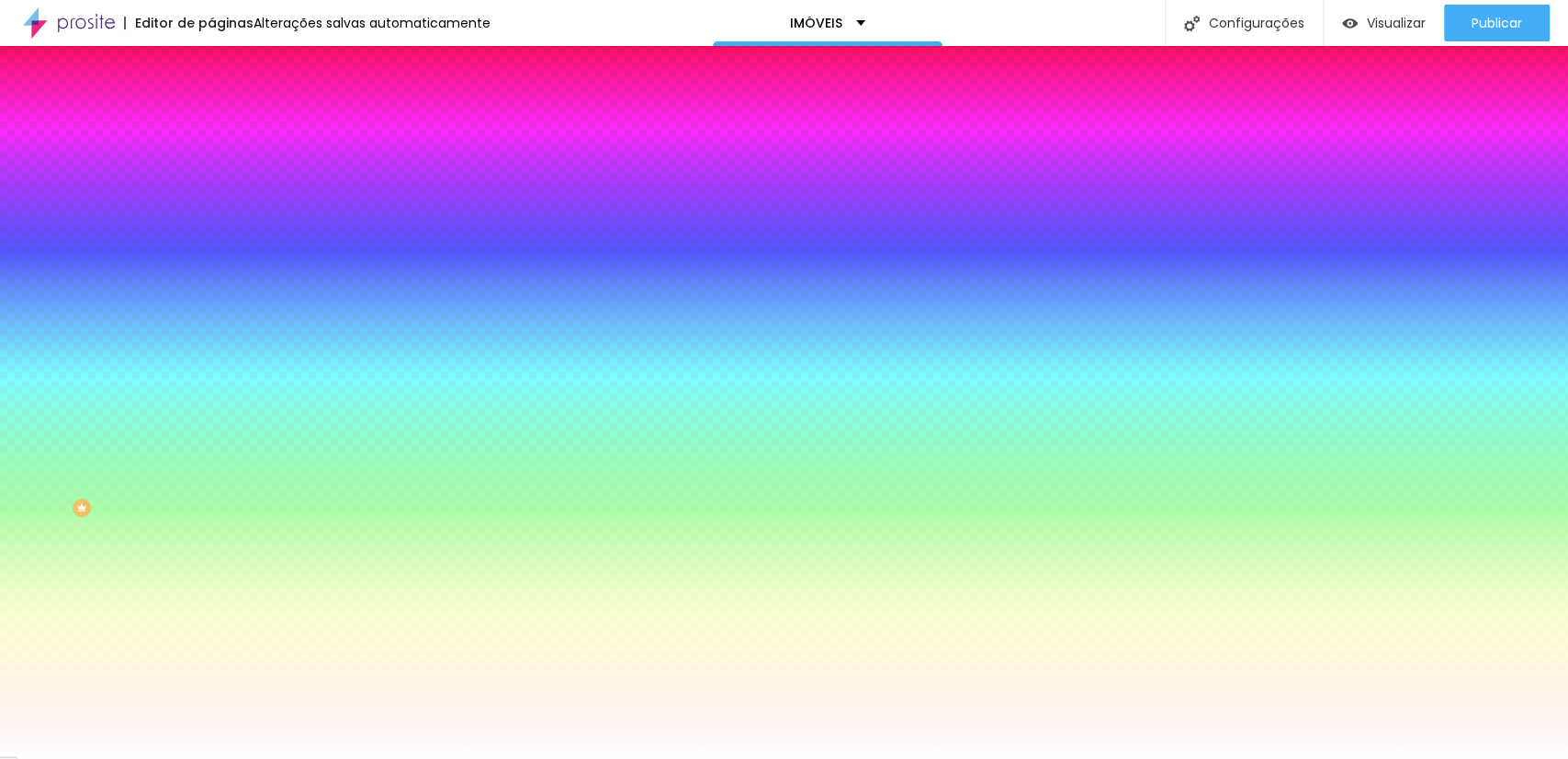
click at [211, 176] on div at bounding box center [316, 176] width 211 height 0
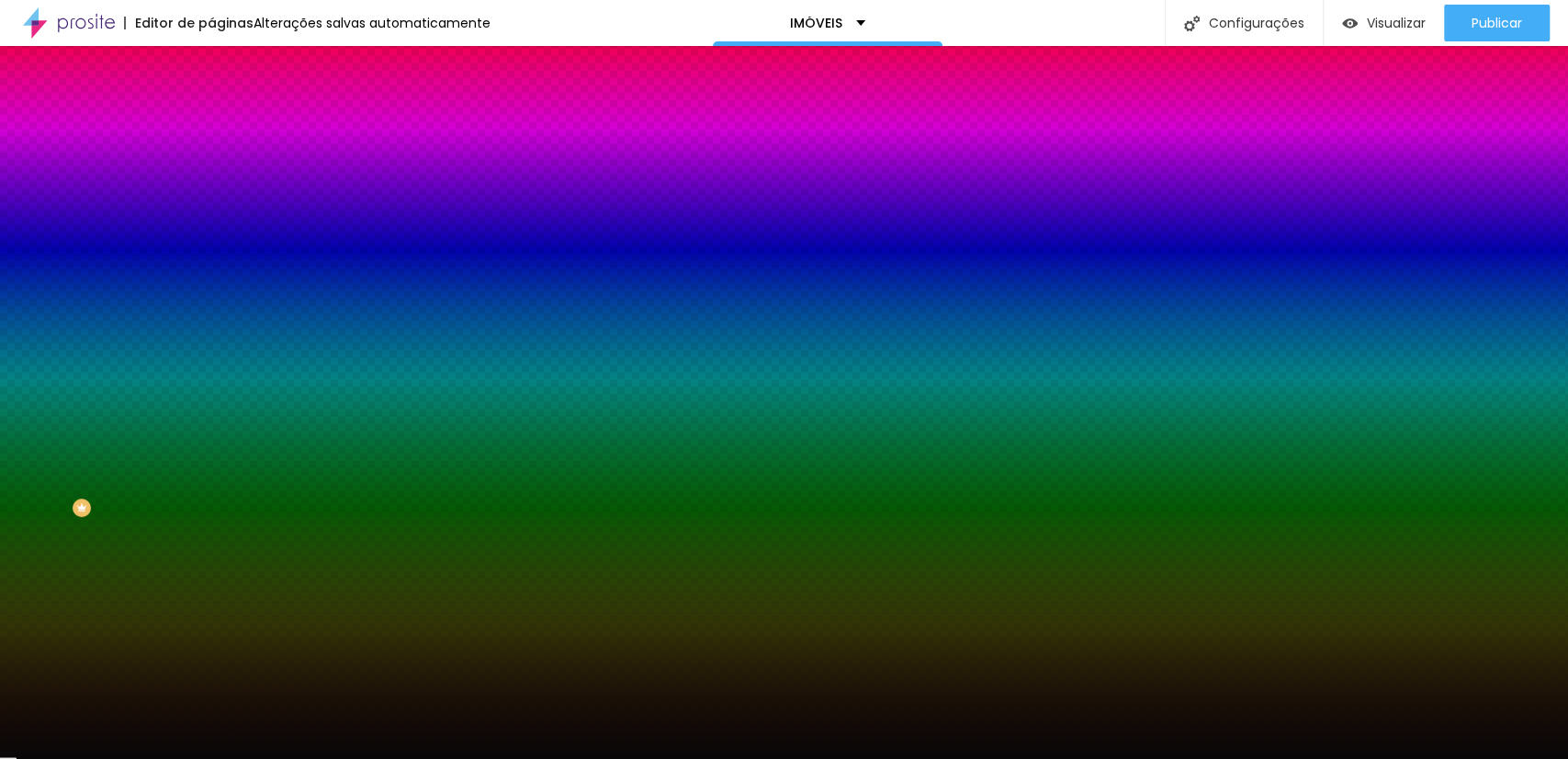
type input "#010101"
drag, startPoint x: 73, startPoint y: 310, endPoint x: 7, endPoint y: 348, distance: 76.2
click at [211, 348] on div "Editar nulo Conteúdo Estilo Avançado Cor de fundo Voltar ao padrão #010101 0 Bo…" at bounding box center [316, 402] width 211 height 713
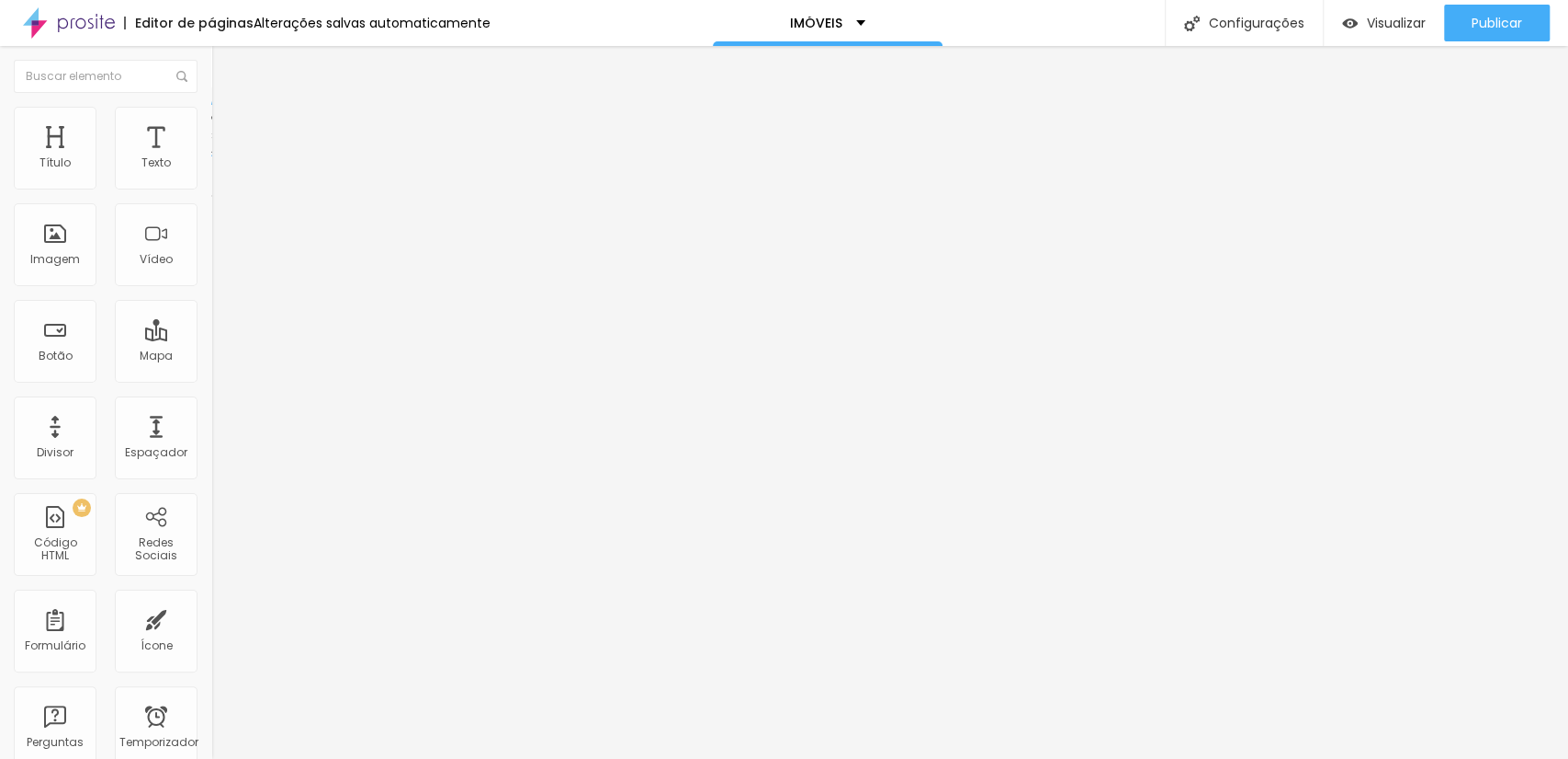
click at [211, 122] on li "Estilo" at bounding box center [316, 116] width 211 height 18
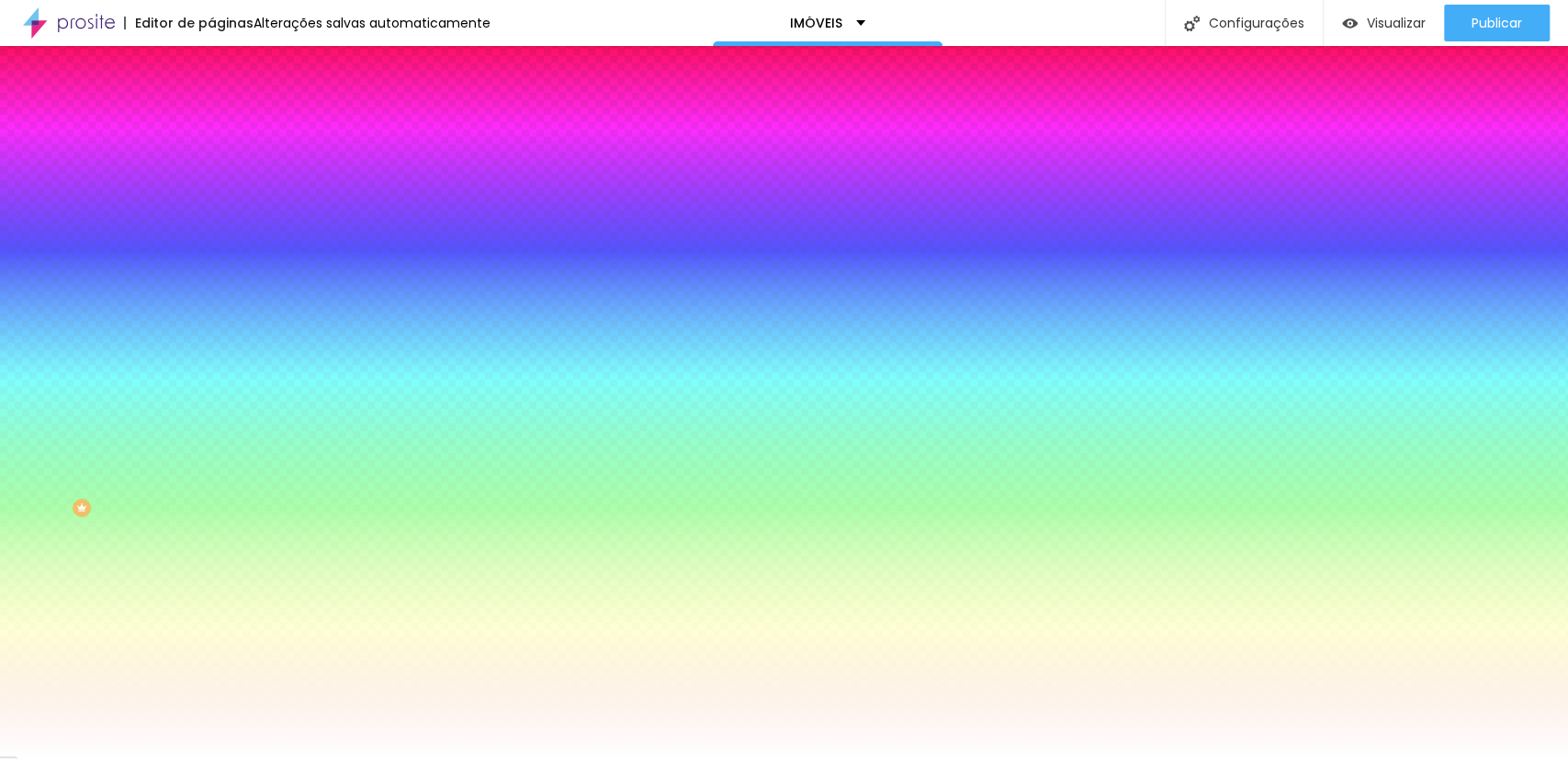
click at [211, 176] on div at bounding box center [316, 176] width 211 height 0
type input "#000000"
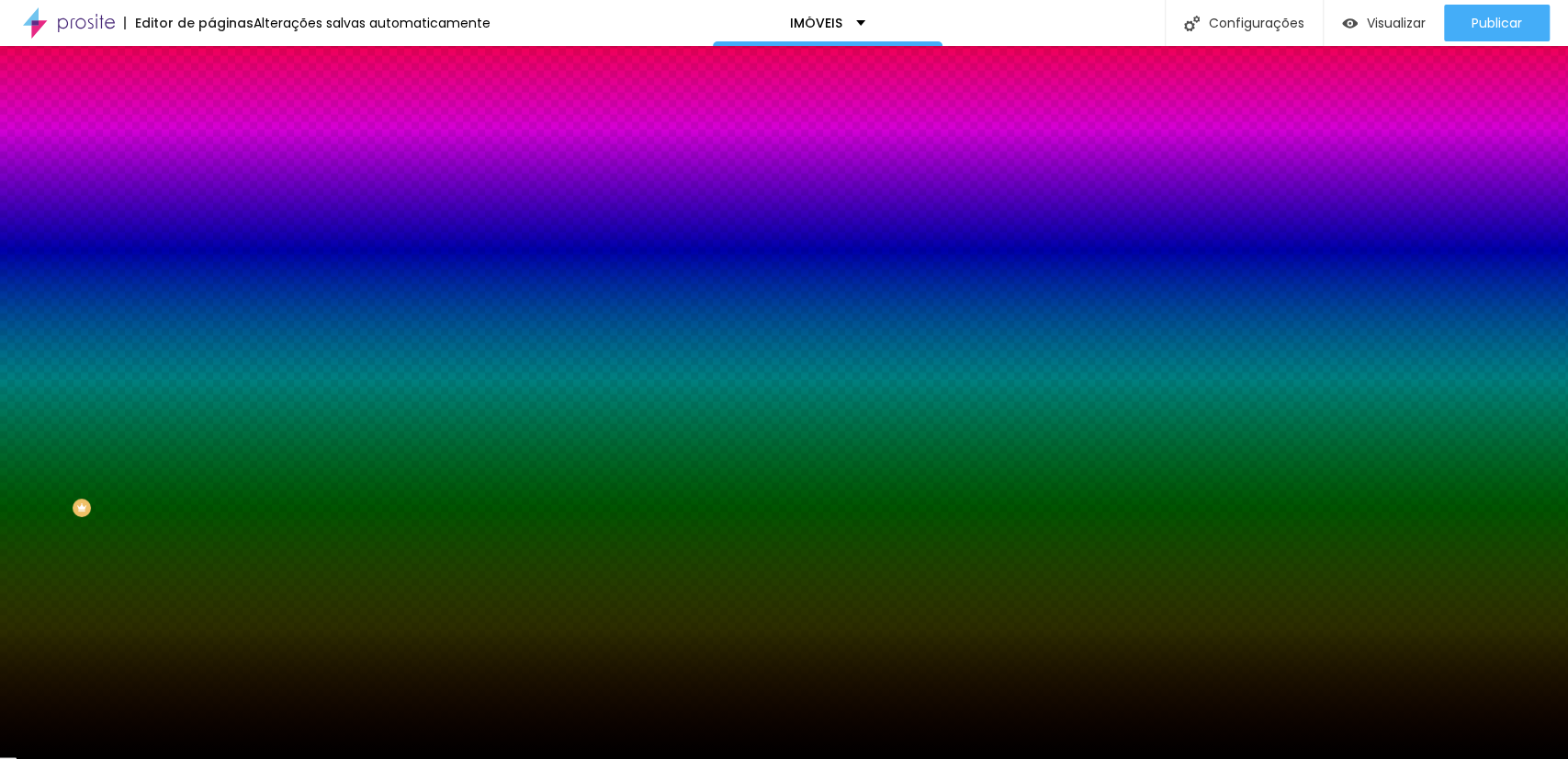
drag, startPoint x: 33, startPoint y: 369, endPoint x: 17, endPoint y: 394, distance: 29.7
click at [211, 394] on div "Editar nulo Conteúdo Estilo Avançado Cor de fundo Voltar ao padrão #000000 0 Bo…" at bounding box center [316, 402] width 211 height 713
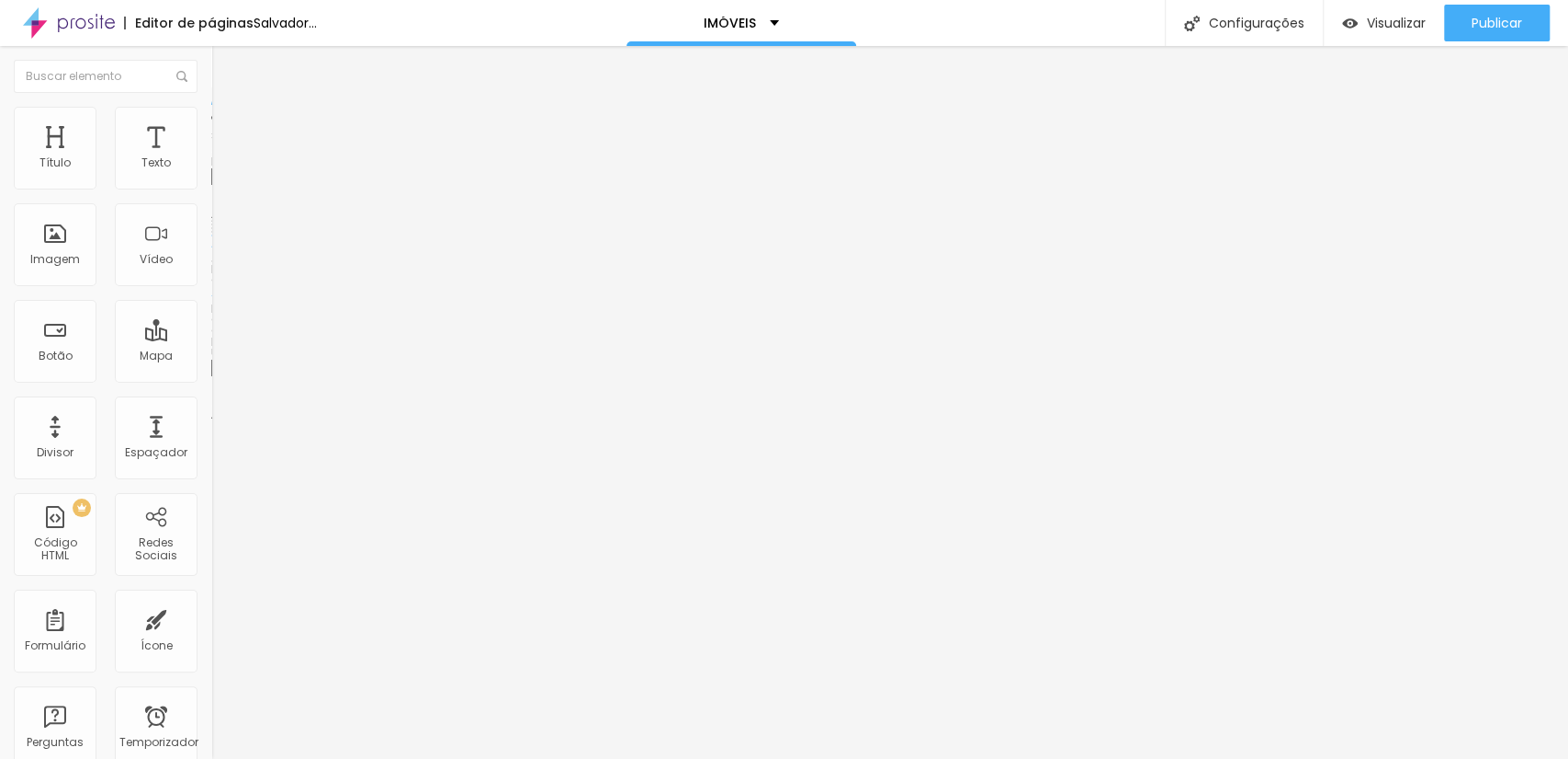
click at [312, 154] on img at bounding box center [317, 148] width 11 height 11
click at [312, 158] on span at bounding box center [317, 151] width 11 height 16
click at [312, 154] on img at bounding box center [317, 148] width 11 height 11
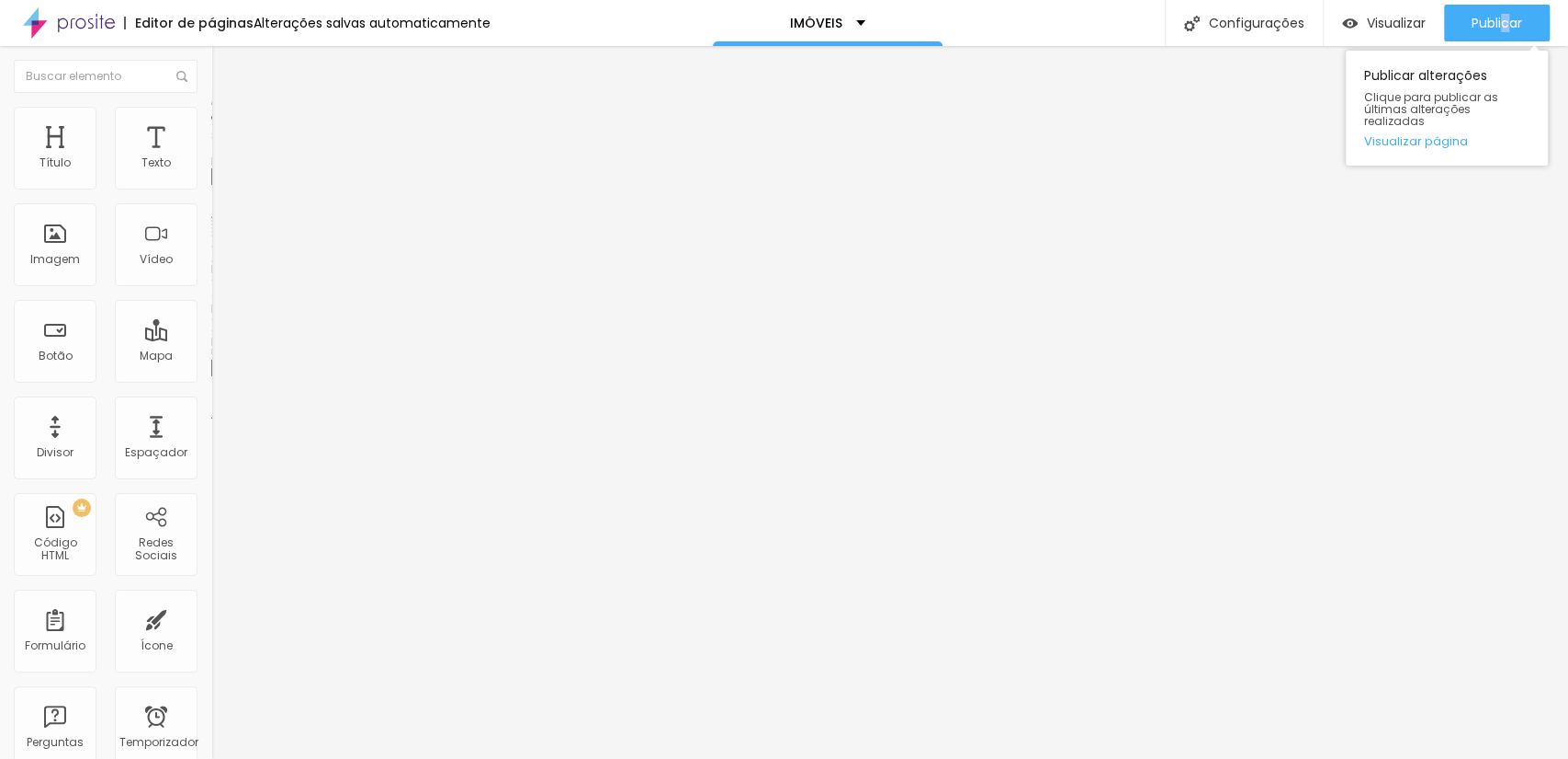
click at [1500, 0] on div "Publicar Publicar alterações Clique para publicar as últimas alterações realiza…" at bounding box center [1497, 23] width 106 height 46
click at [1500, 9] on div "Publicar" at bounding box center [1497, 23] width 51 height 37
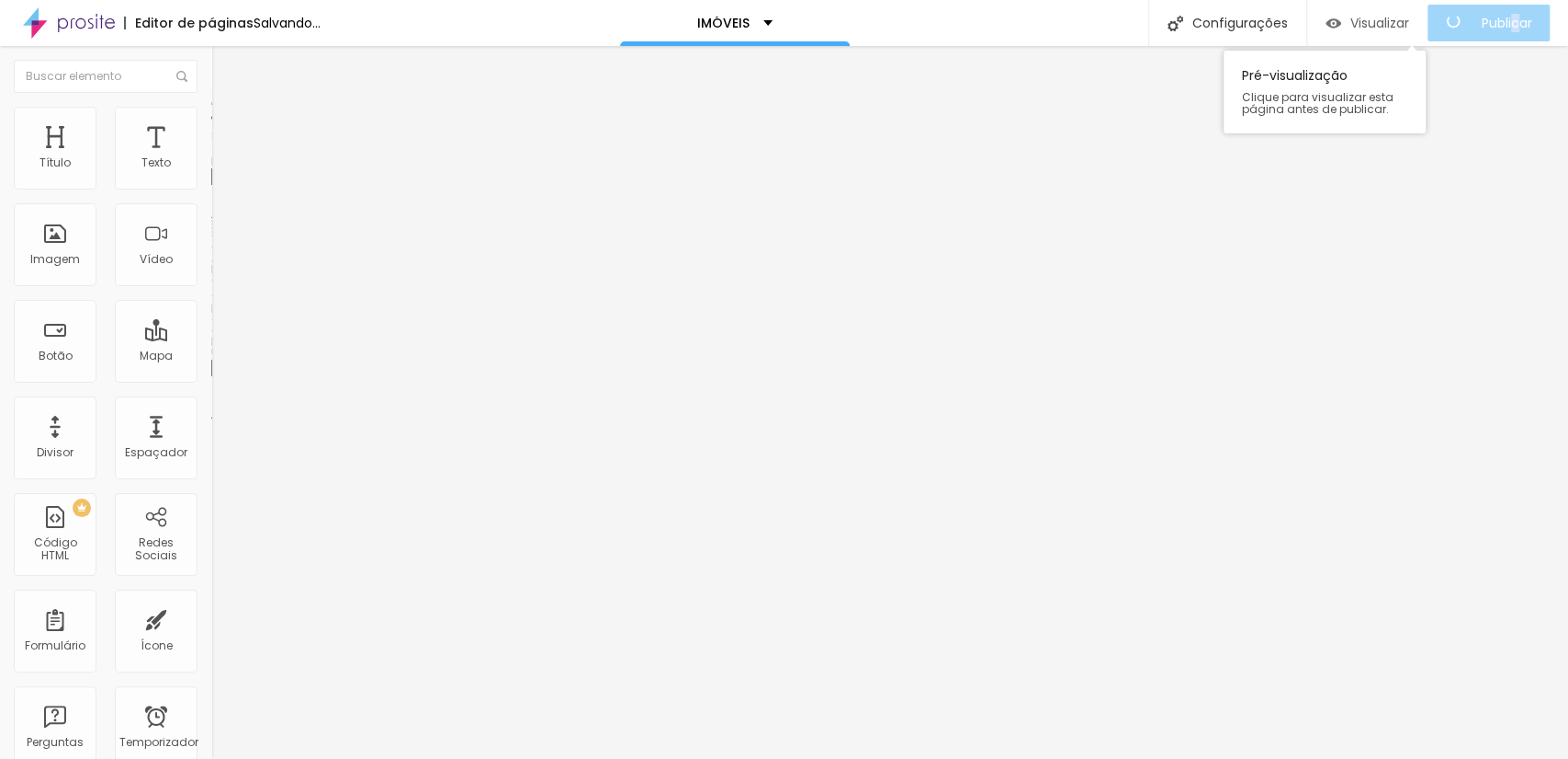
click at [1404, 27] on font "Visualizar" at bounding box center [1380, 23] width 59 height 18
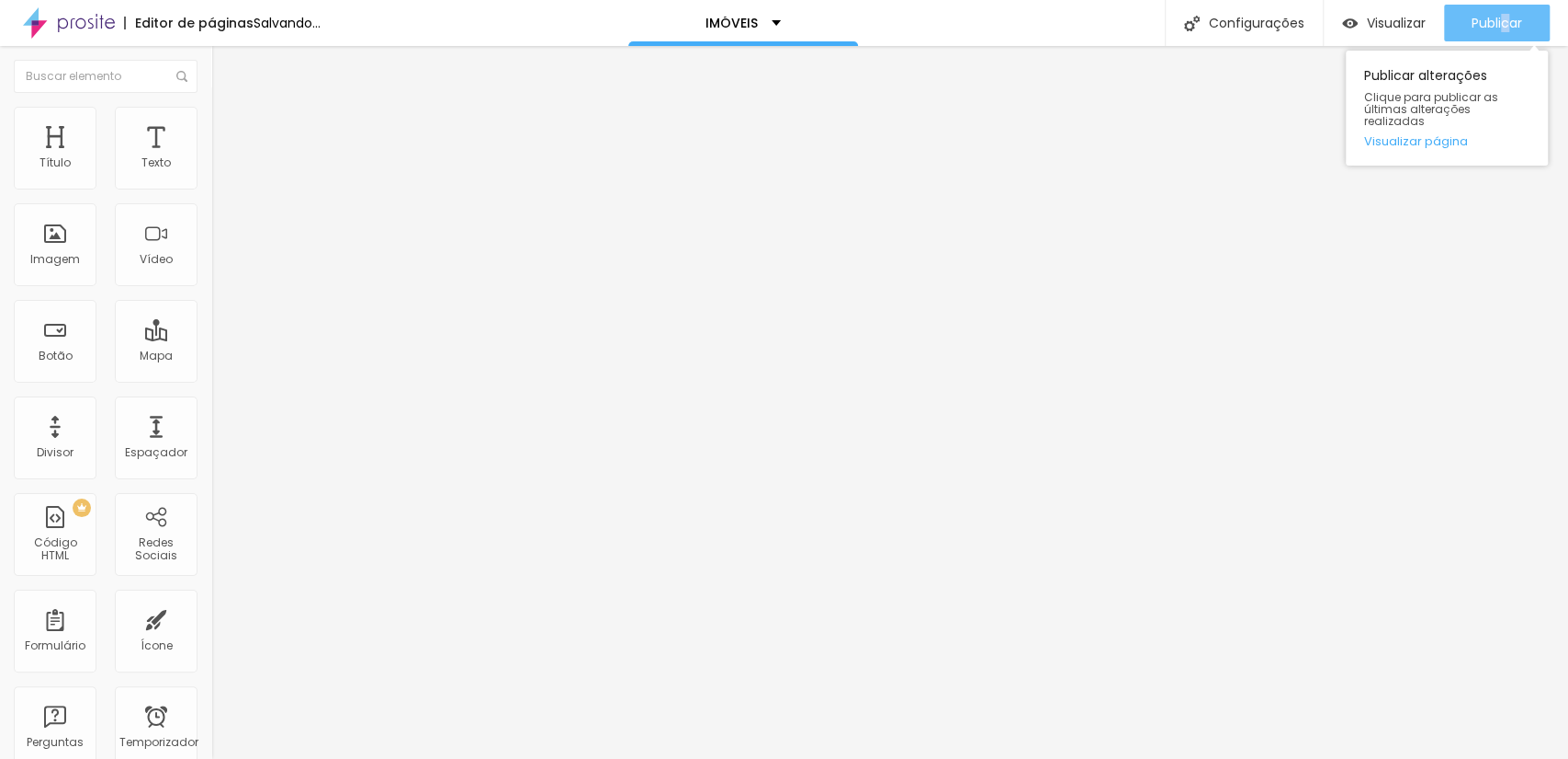
click at [1485, 33] on div "Publicar" at bounding box center [1497, 23] width 51 height 37
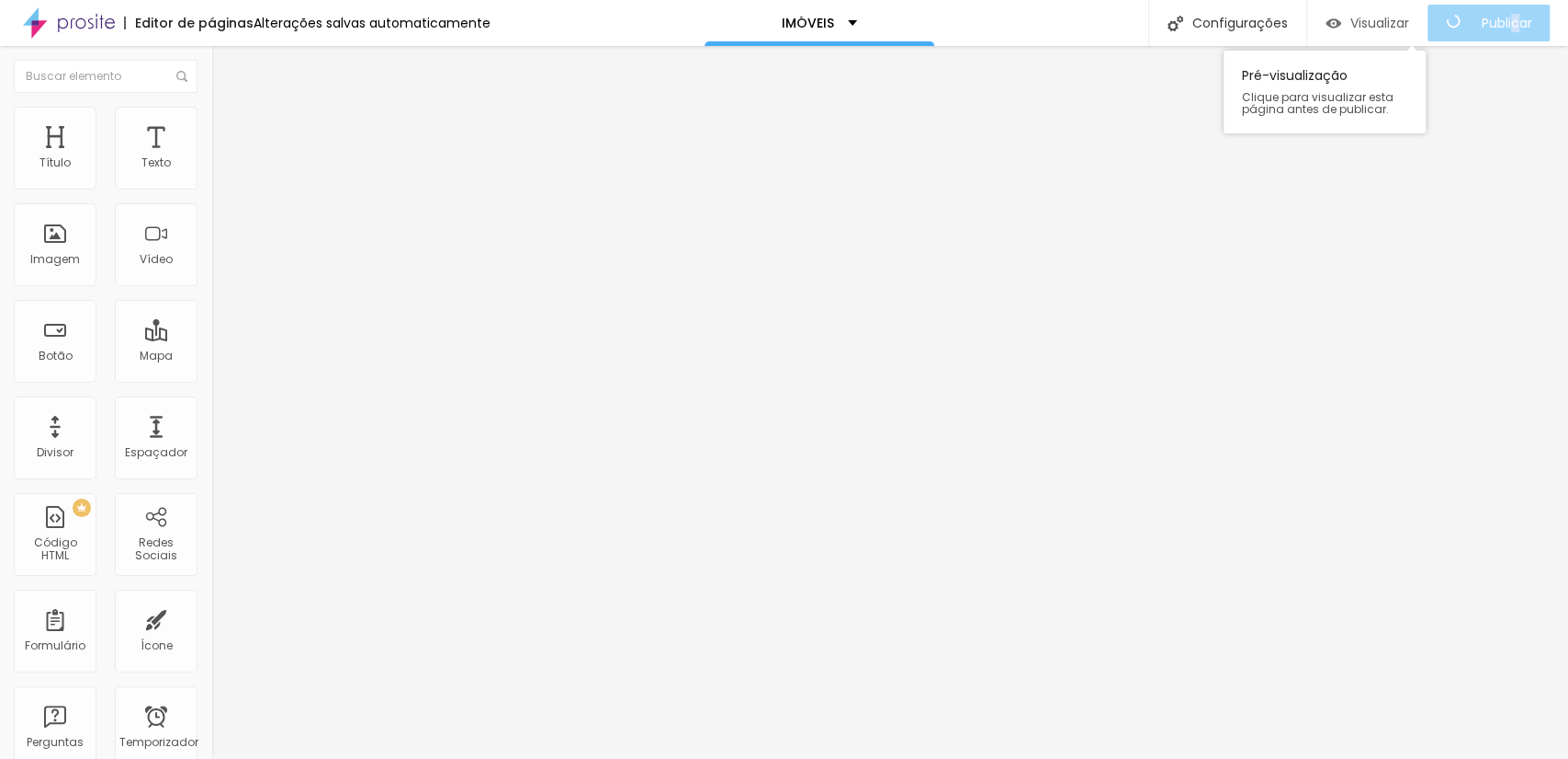
click at [1405, 22] on font "Visualizar" at bounding box center [1380, 23] width 59 height 18
click at [211, 118] on li "Estilo" at bounding box center [316, 116] width 211 height 18
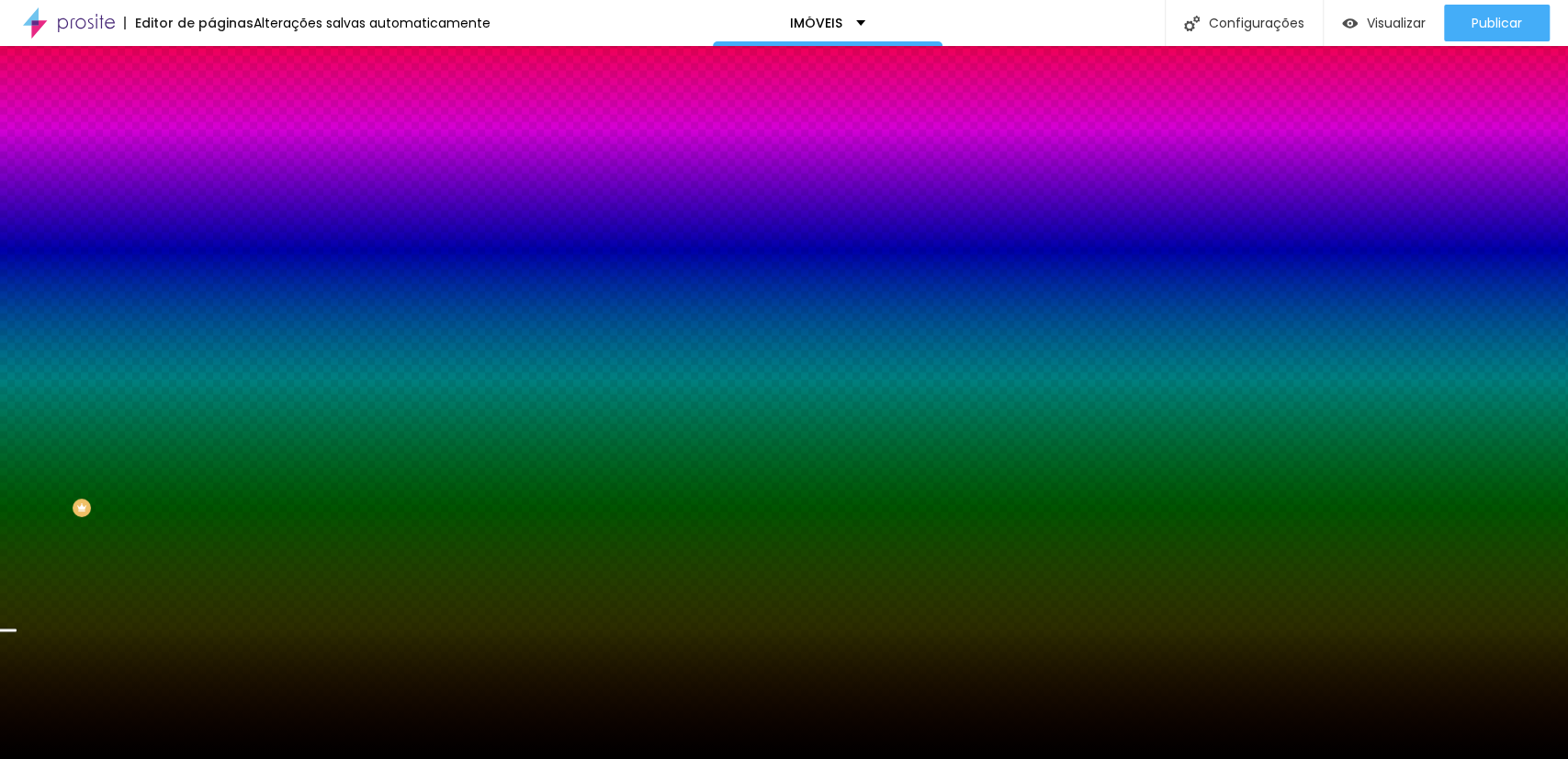
click at [312, 165] on img at bounding box center [317, 159] width 11 height 11
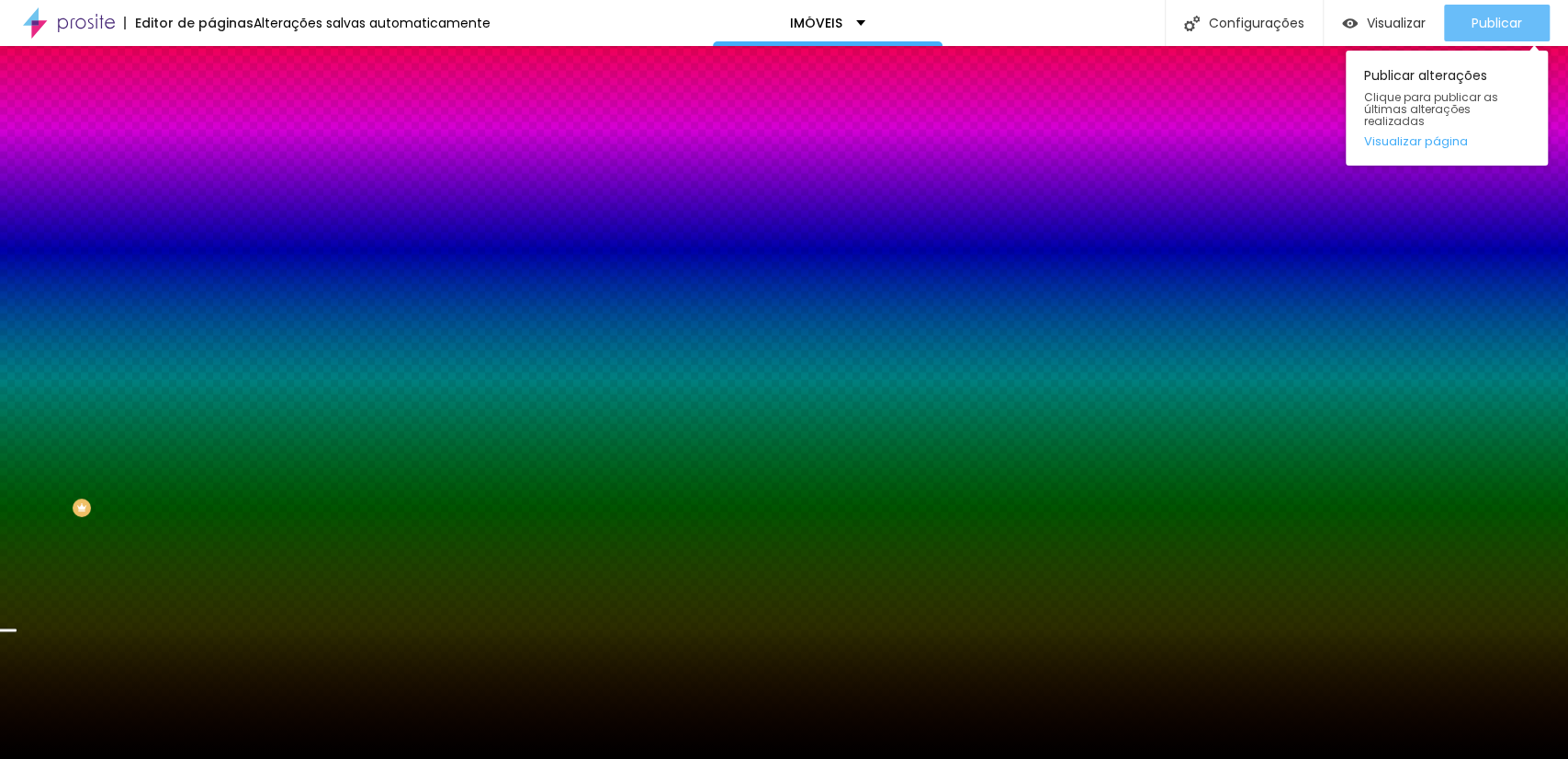
click at [1485, 21] on font "Publicar" at bounding box center [1497, 23] width 51 height 18
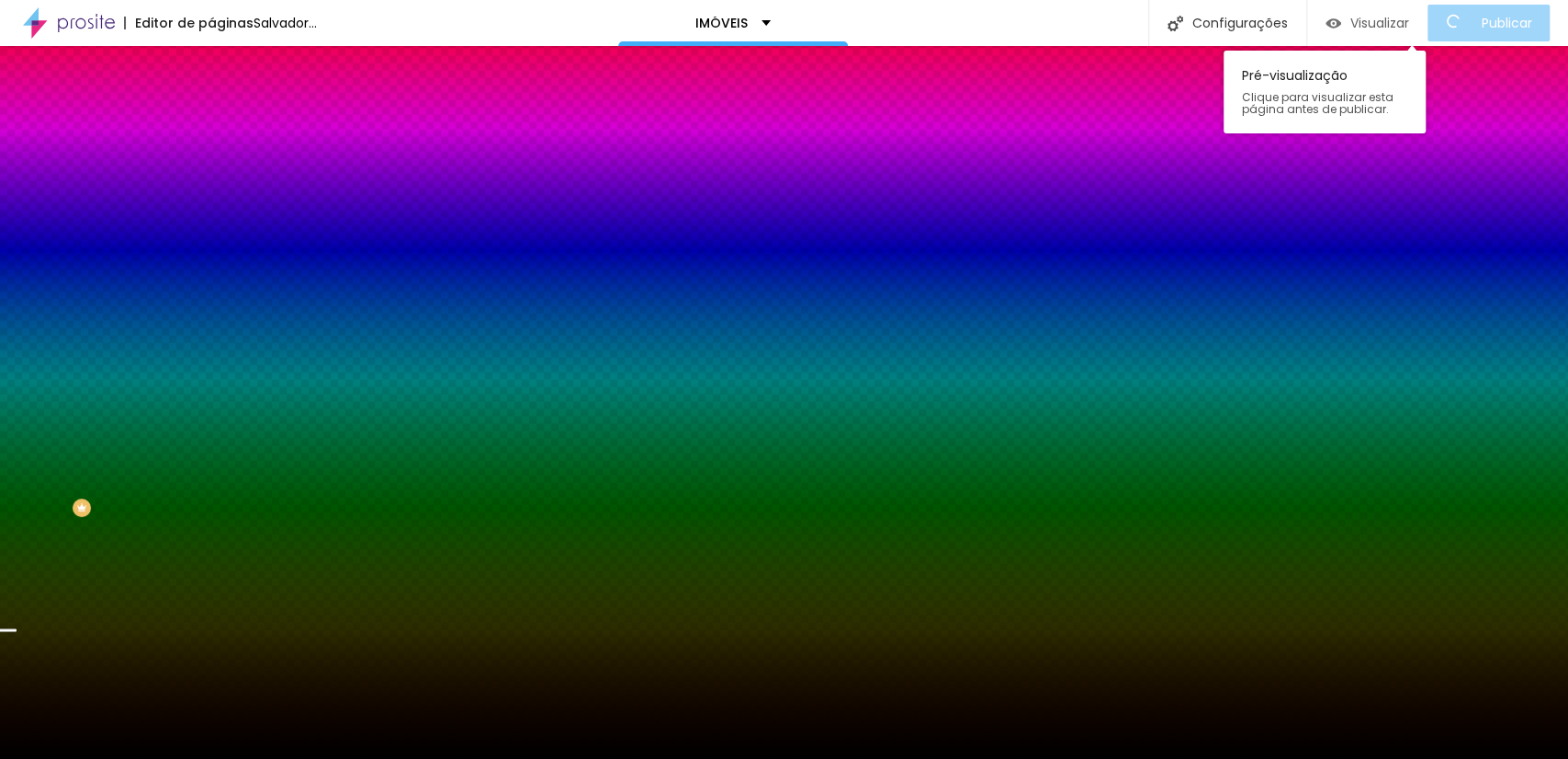
click at [1424, 20] on button "Visualizar" at bounding box center [1367, 23] width 120 height 37
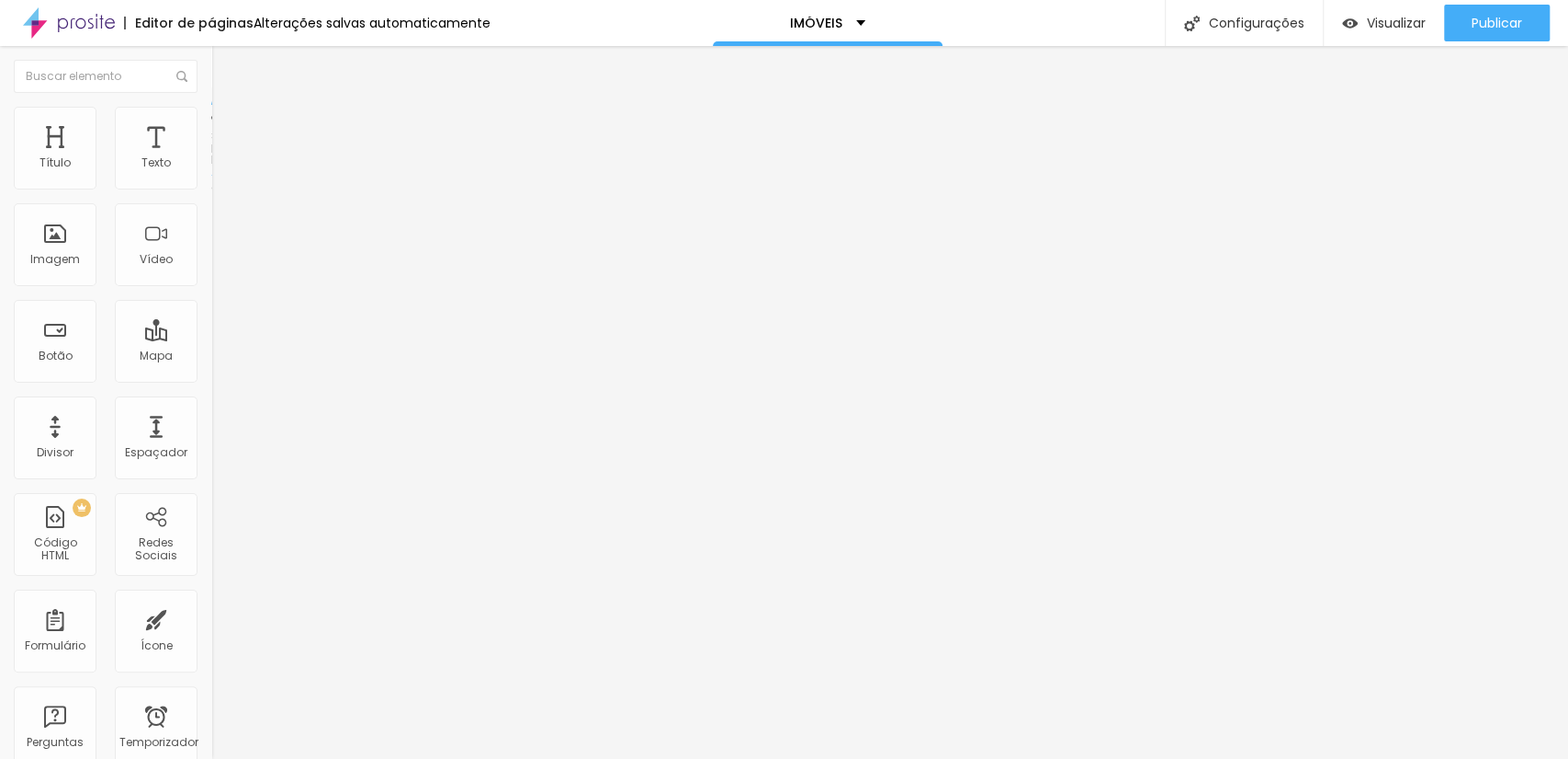
click at [211, 116] on ul "Conteúdo Estilo Avançado" at bounding box center [316, 115] width 211 height 55
click at [211, 116] on img at bounding box center [219, 115] width 17 height 17
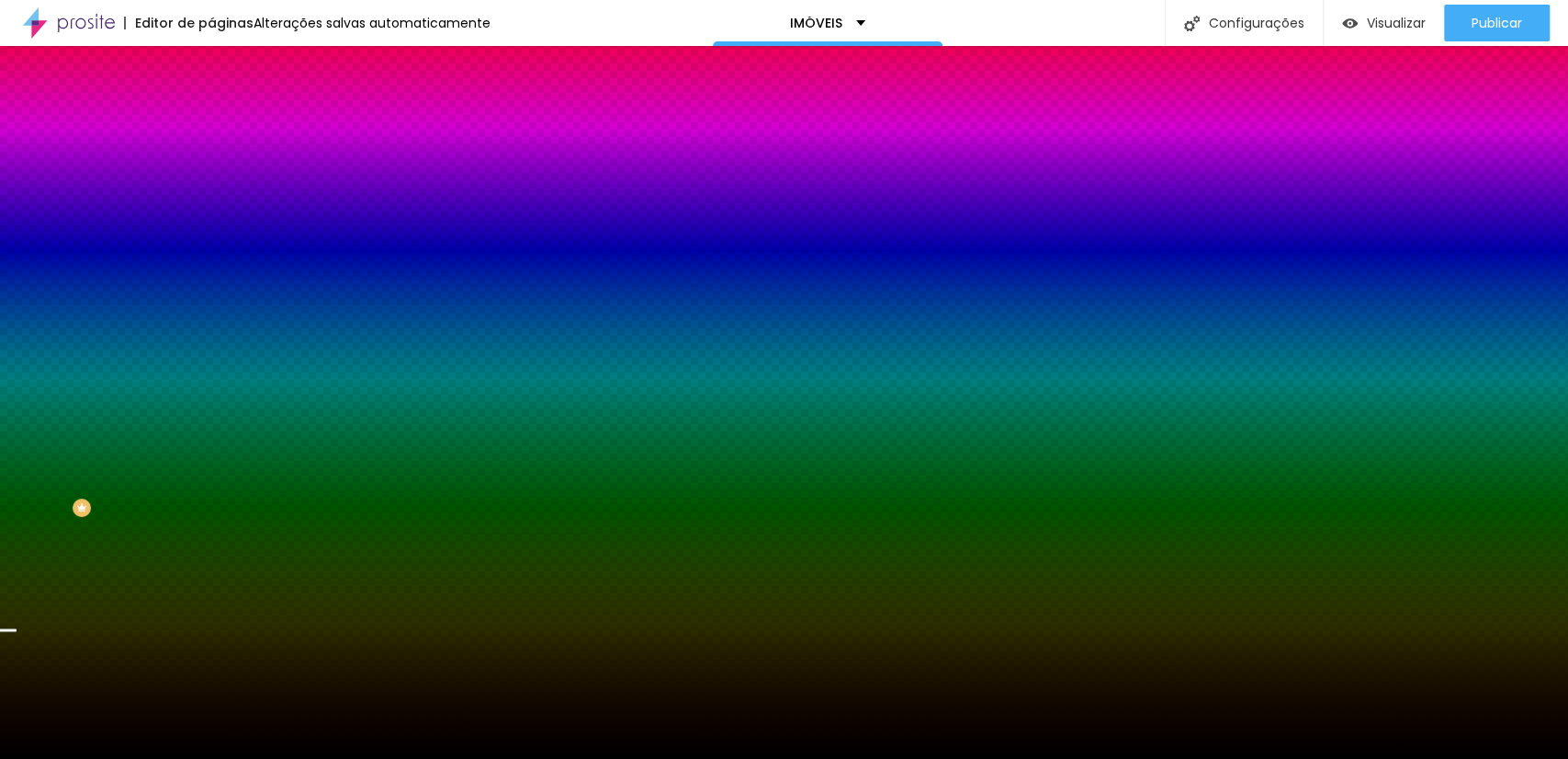
click at [312, 165] on img at bounding box center [317, 159] width 11 height 11
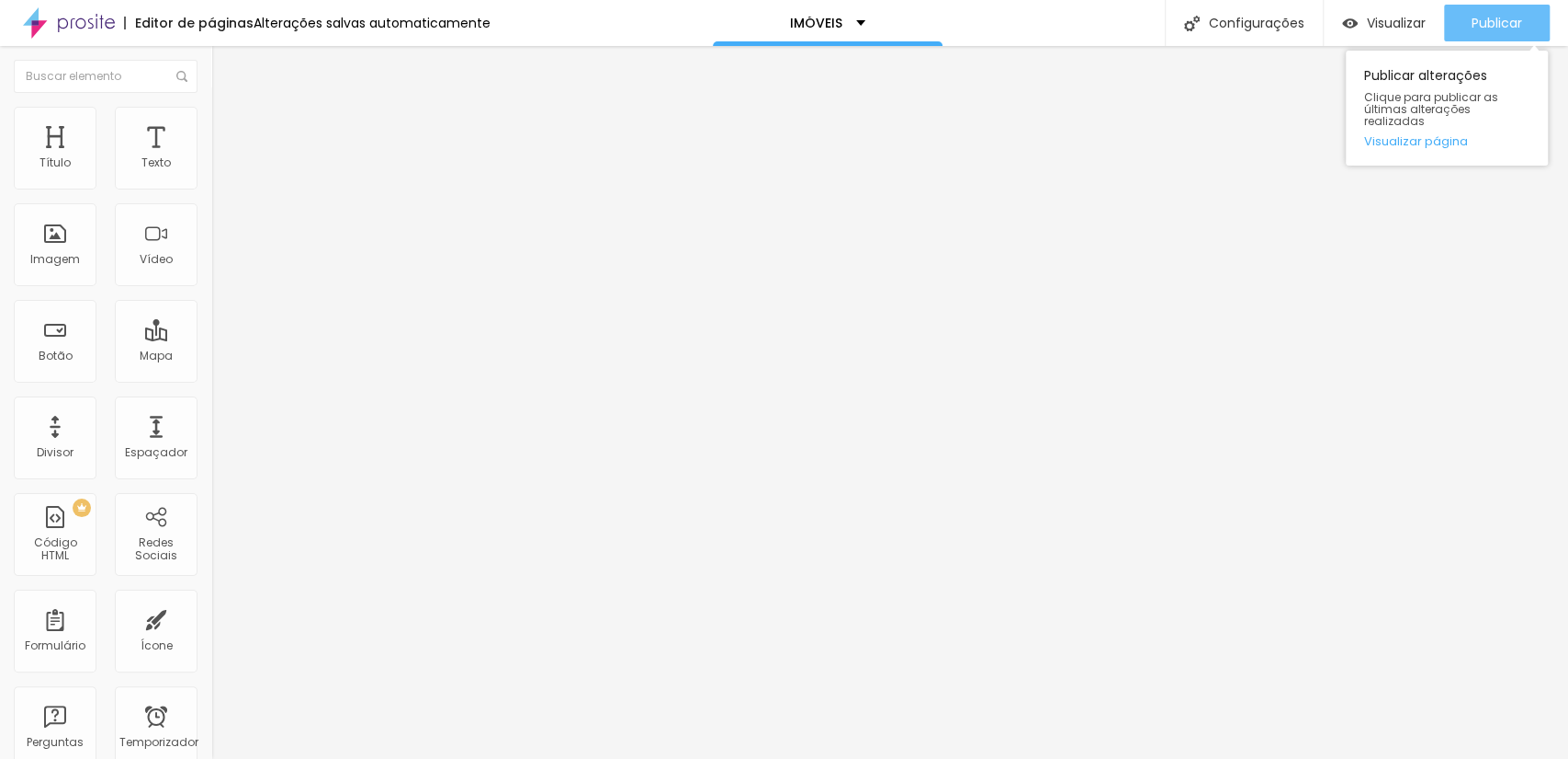
click at [1467, 10] on button "Publicar" at bounding box center [1497, 23] width 106 height 37
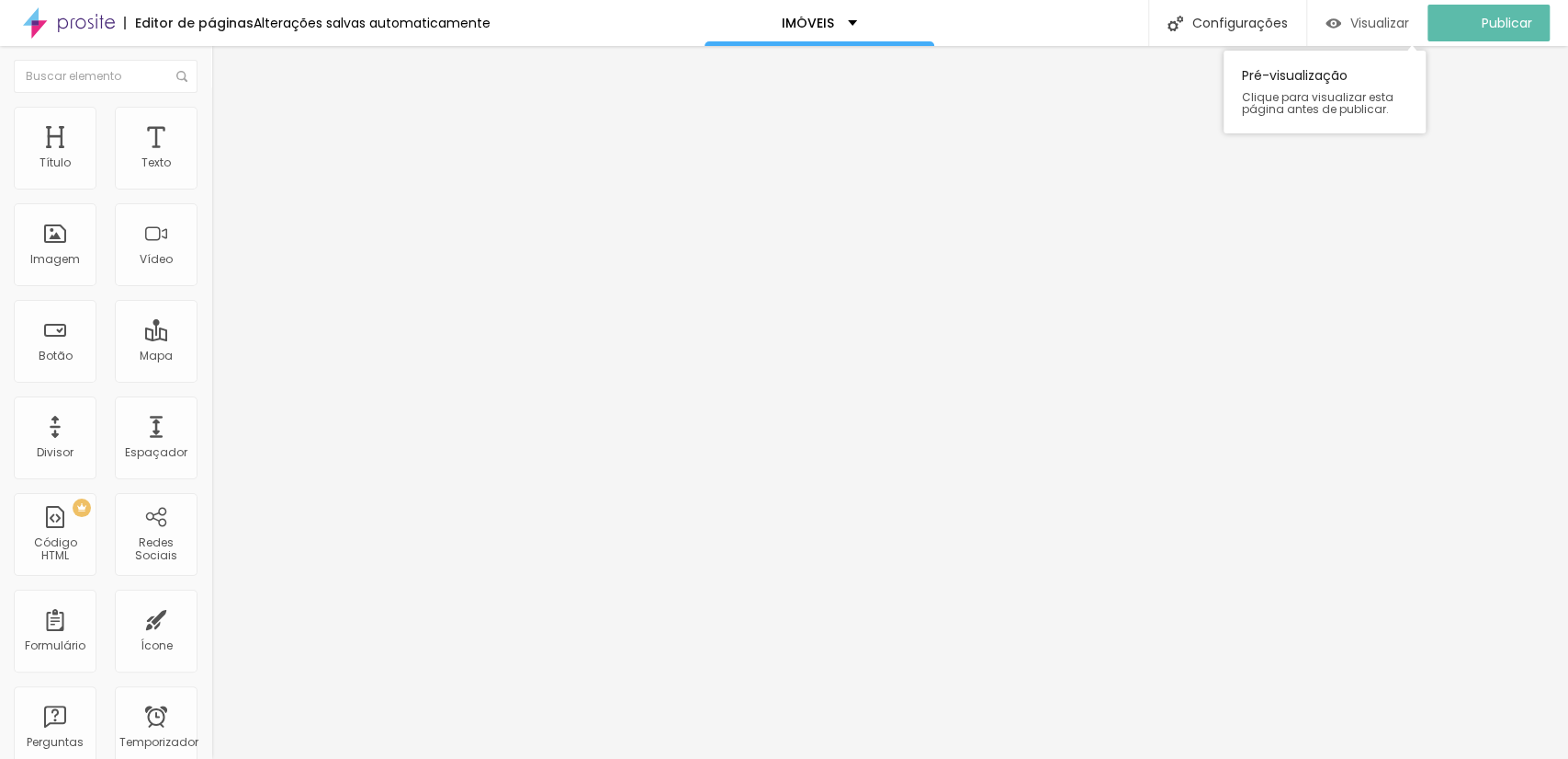
click at [1394, 23] on font "Visualizar" at bounding box center [1380, 23] width 59 height 18
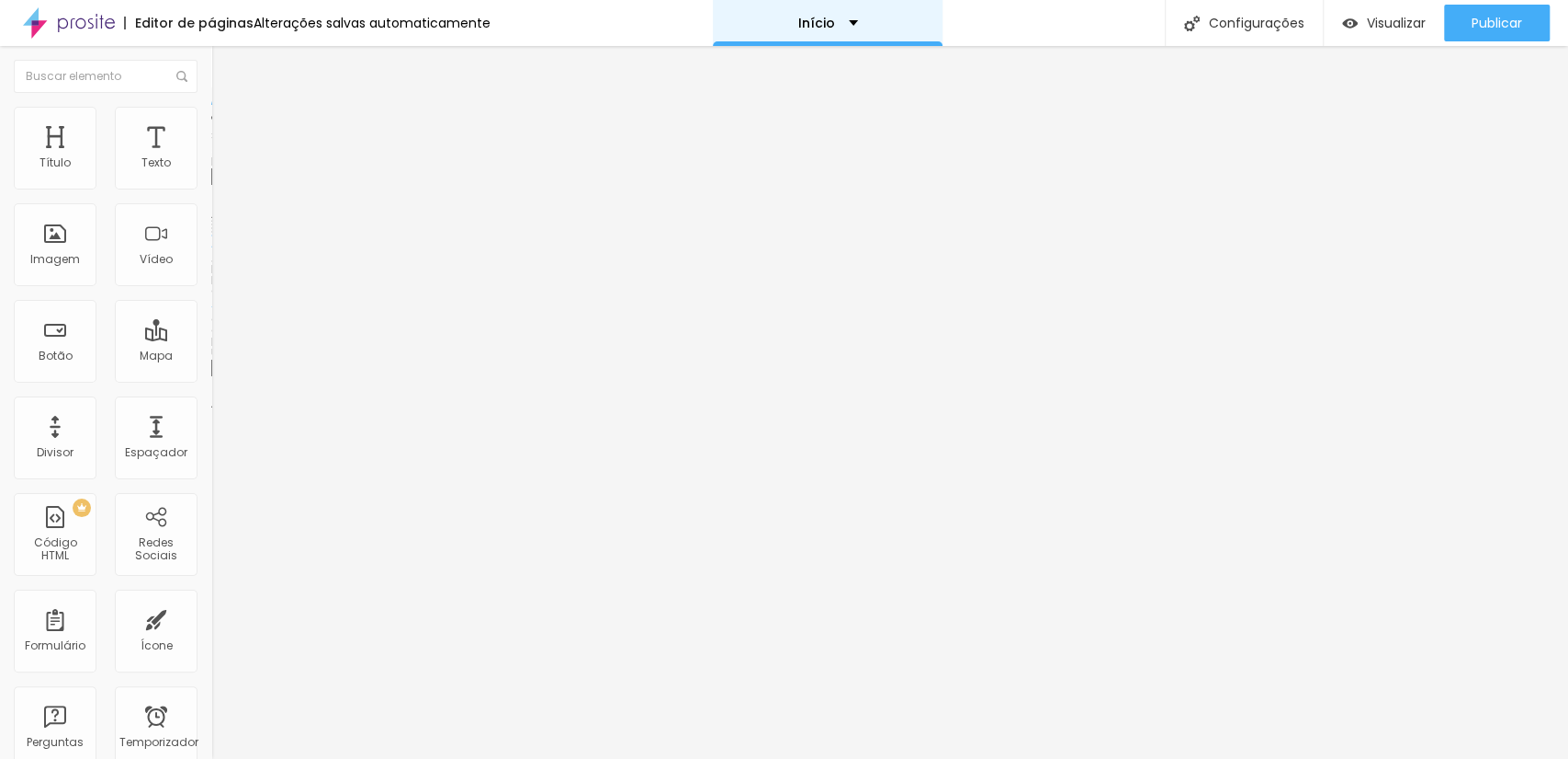
click at [834, 22] on div "Início" at bounding box center [828, 23] width 60 height 13
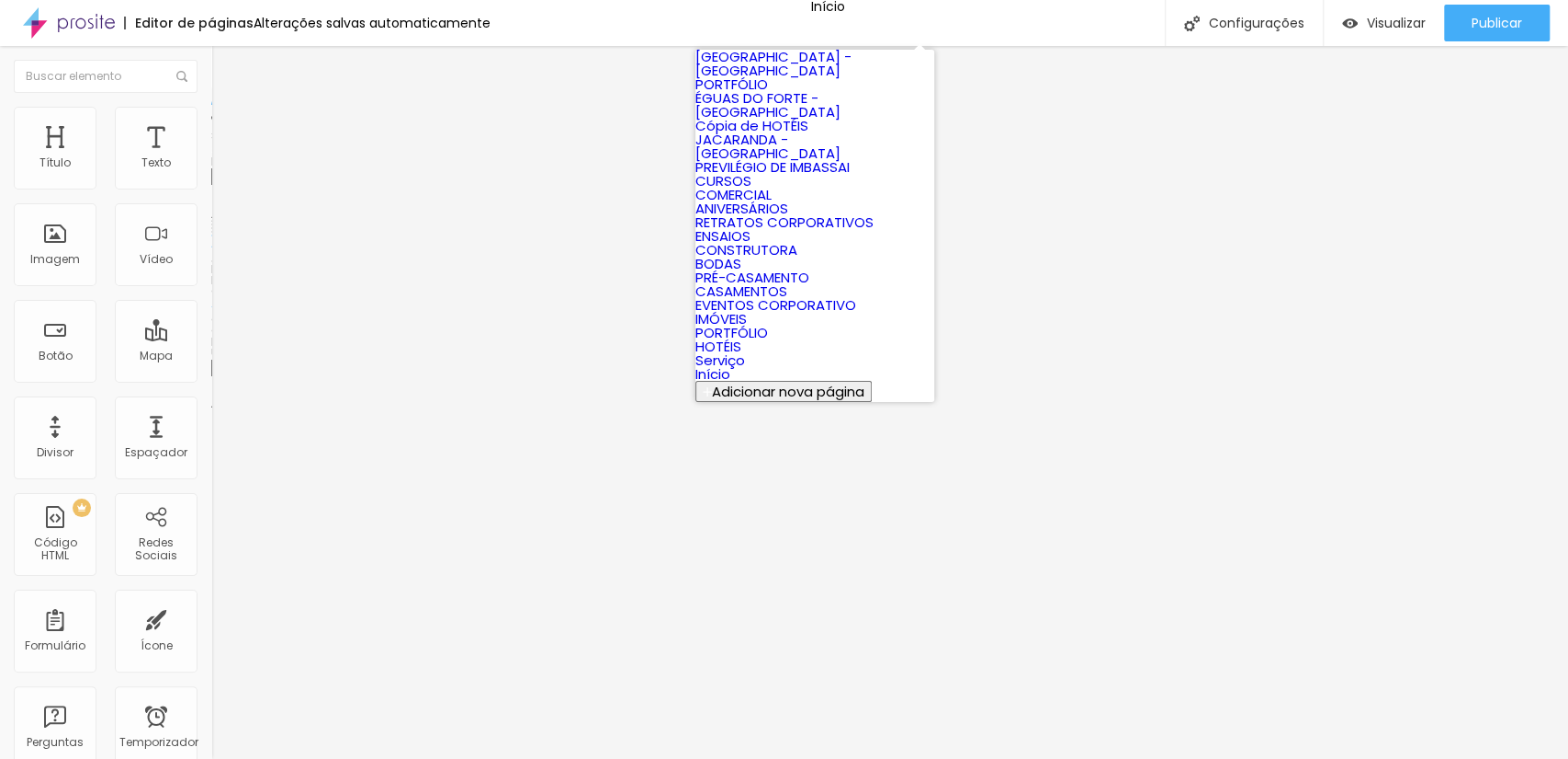
scroll to position [552, 0]
click at [742, 337] on link "HOTÉIS" at bounding box center [719, 346] width 46 height 19
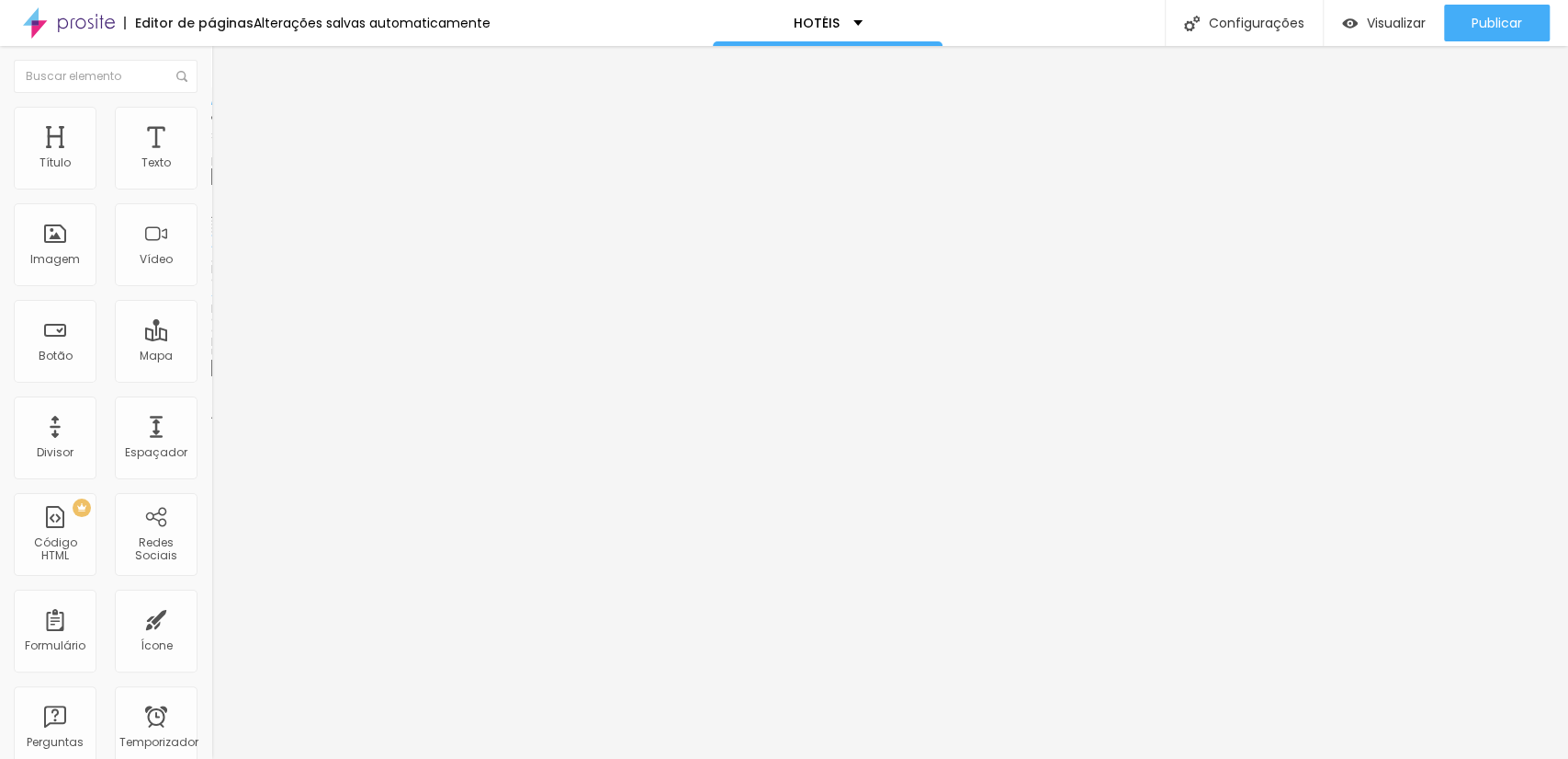
click at [211, 156] on div "Trocar imagem" at bounding box center [316, 149] width 211 height 13
click at [223, 158] on font "Trocar imagem" at bounding box center [267, 151] width 89 height 16
